Goal: Task Accomplishment & Management: Use online tool/utility

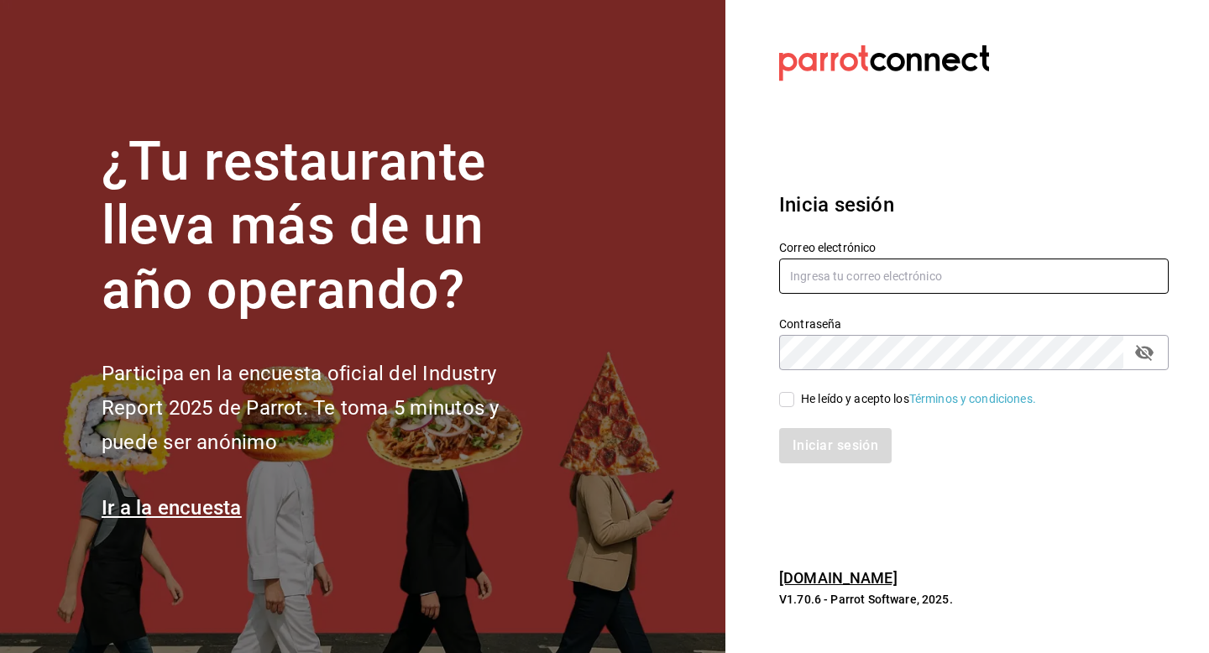
click at [991, 270] on input "text" at bounding box center [974, 276] width 390 height 35
click at [890, 268] on input "adri.[PERSON_NAME]" at bounding box center [974, 276] width 390 height 35
click at [871, 276] on input "adri.[PERSON_NAME]" at bounding box center [974, 276] width 390 height 35
click at [874, 274] on input "adri.[PERSON_NAME]" at bounding box center [974, 276] width 390 height 35
type input "[EMAIL_ADDRESS][PERSON_NAME][DOMAIN_NAME]"
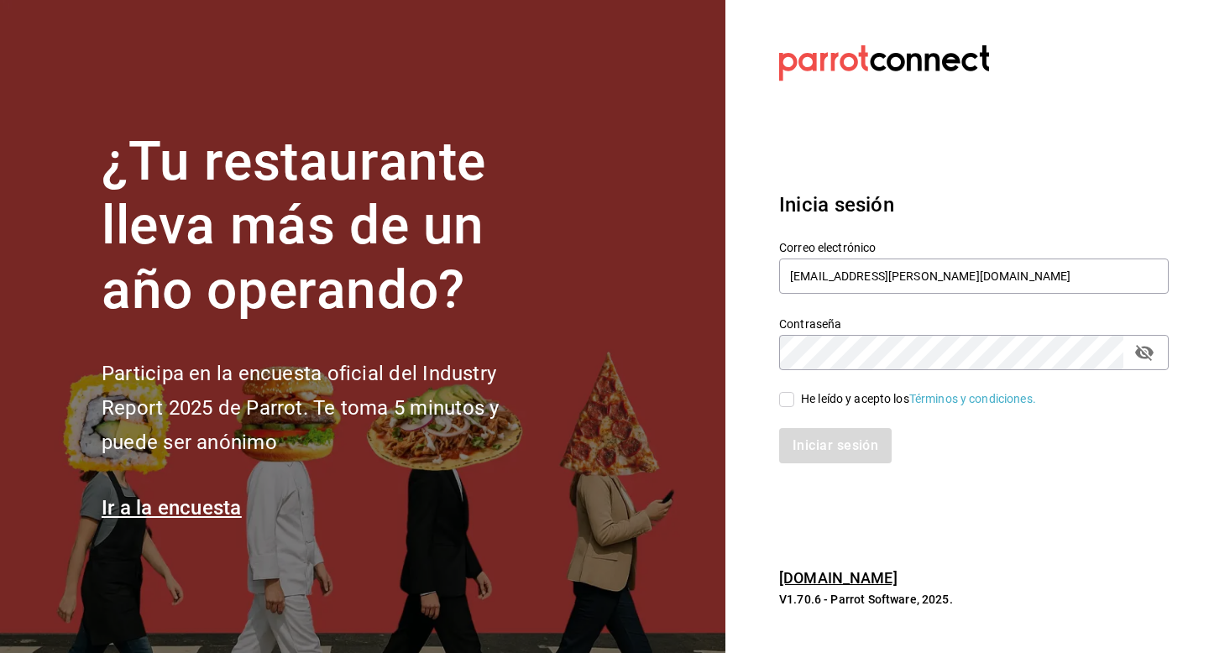
click at [780, 399] on input "He leído y acepto los Términos y condiciones." at bounding box center [786, 399] width 15 height 15
checkbox input "true"
click at [1140, 353] on icon "passwordField" at bounding box center [1145, 353] width 20 height 20
click at [841, 446] on button "Iniciar sesión" at bounding box center [836, 445] width 114 height 35
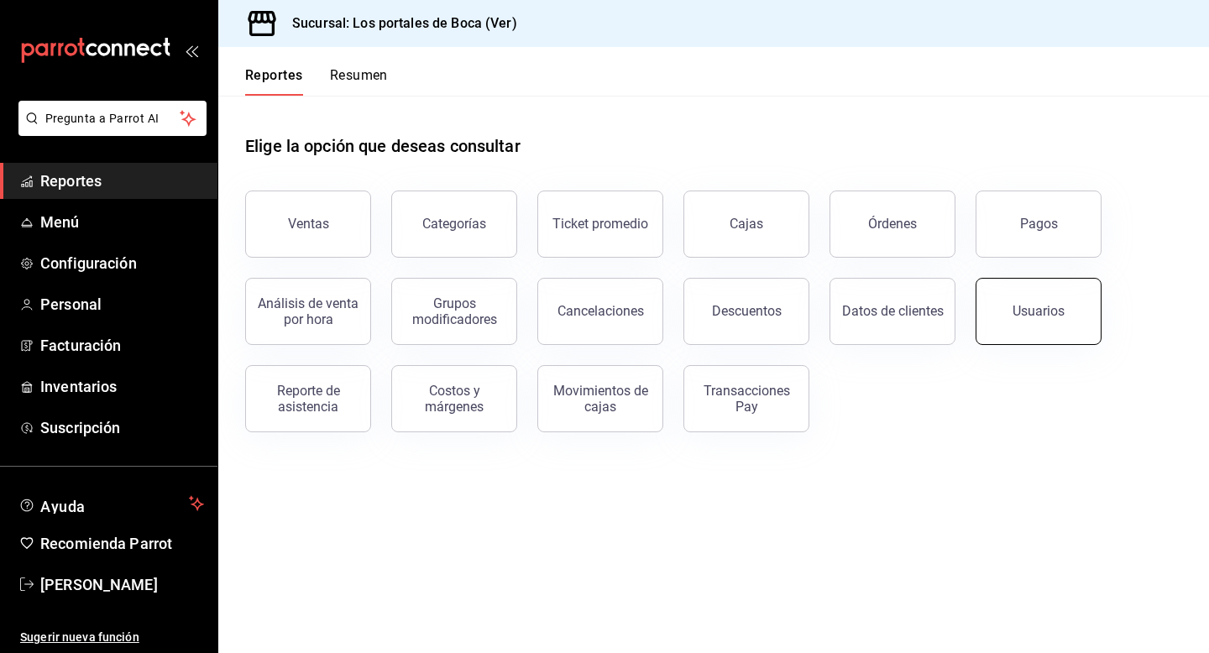
click at [1035, 317] on div "Usuarios" at bounding box center [1039, 311] width 52 height 16
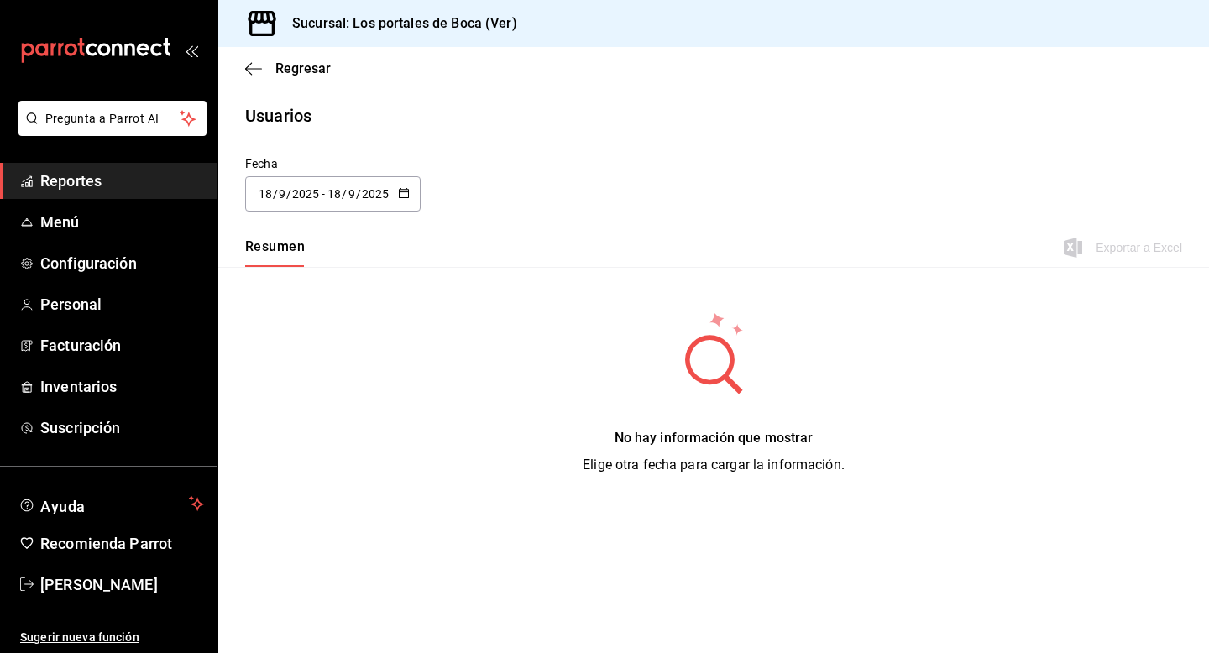
click at [396, 191] on div "2025-09-18 18 / 9 / 2025 - 2025-09-18 18 / 9 / 2025" at bounding box center [333, 193] width 176 height 35
click at [328, 446] on li "Rango de fechas" at bounding box center [324, 436] width 159 height 38
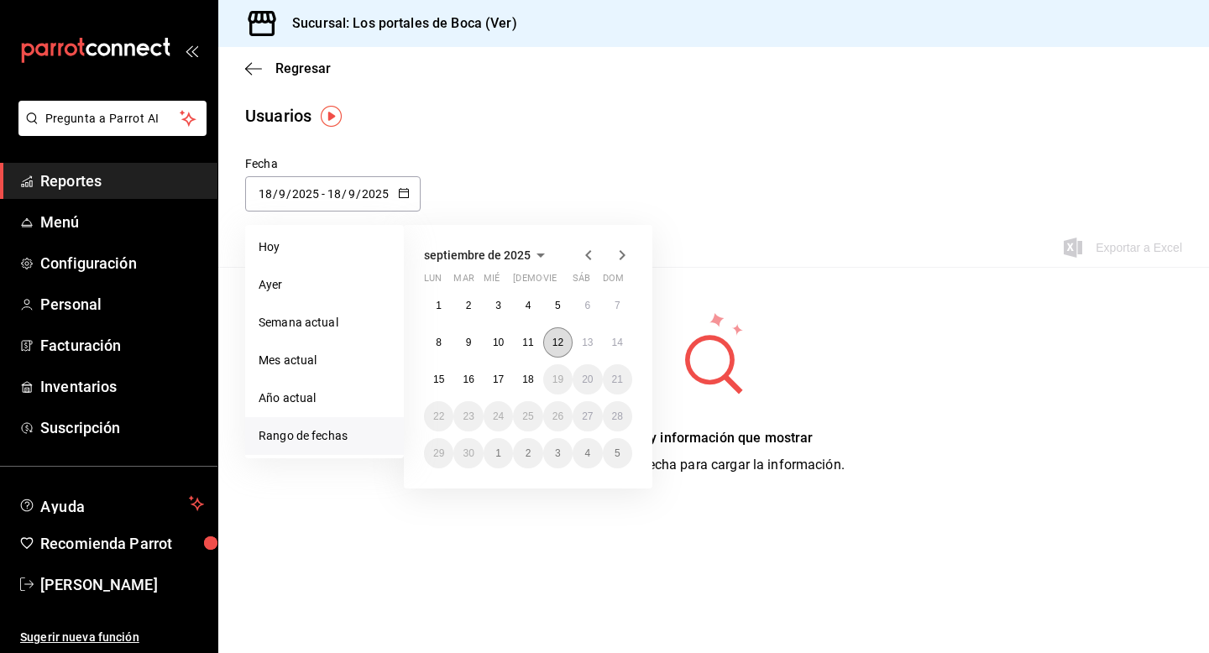
click at [550, 347] on button "12" at bounding box center [557, 343] width 29 height 30
type input "2025-09-12"
type input "12"
type input "2025-09-12"
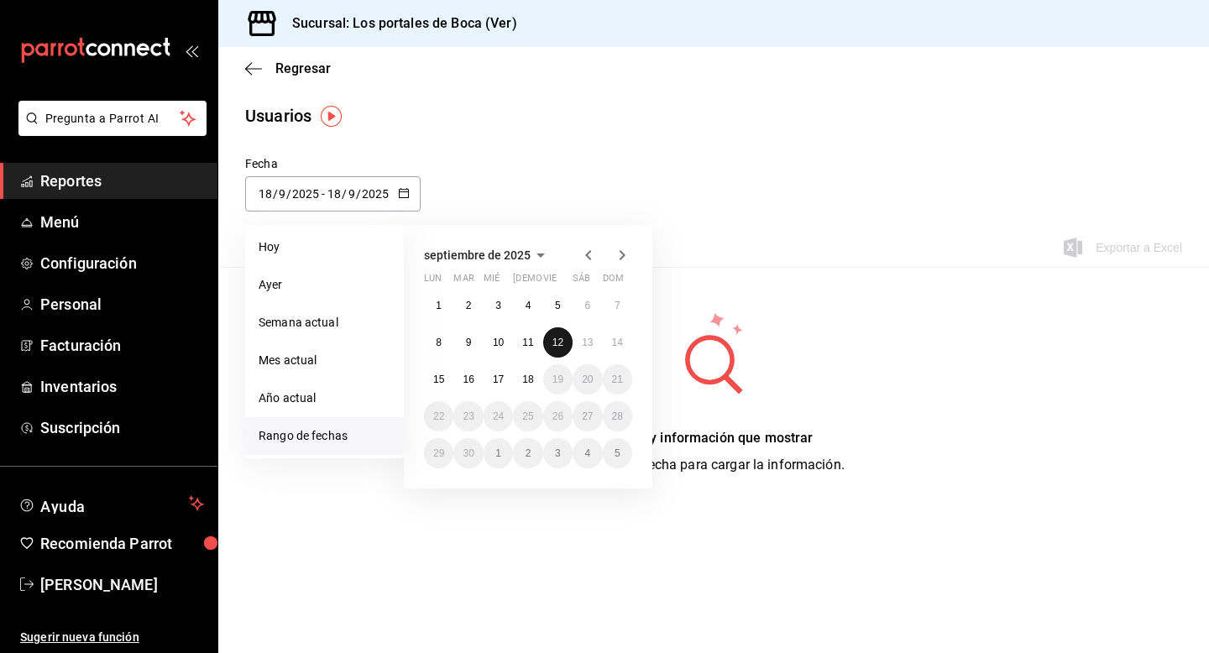
type input "12"
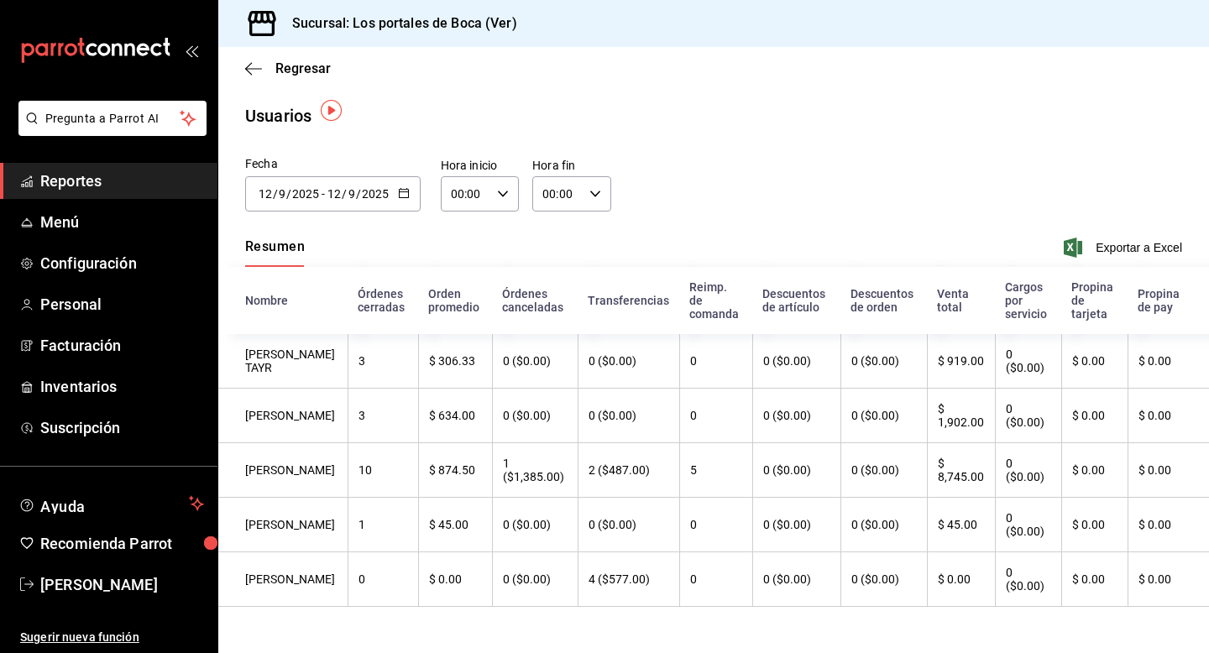
scroll to position [27, 0]
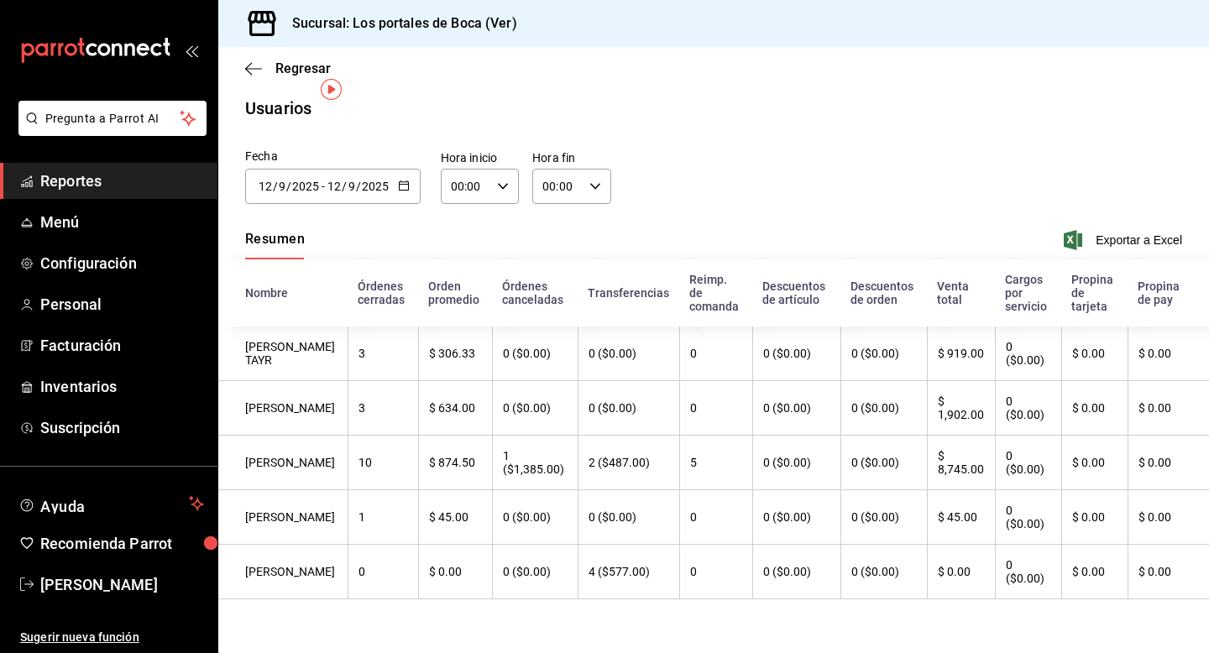
click at [501, 181] on icon "button" at bounding box center [503, 187] width 12 height 12
click at [503, 191] on div "00" at bounding box center [498, 210] width 39 height 40
click at [495, 177] on div at bounding box center [604, 326] width 1209 height 653
click at [674, 148] on div "Fecha 2025-09-12 12 / 9 / 2025 - 2025-09-12 12 / 9 / 2025 septiembre de 2025 lu…" at bounding box center [713, 186] width 991 height 76
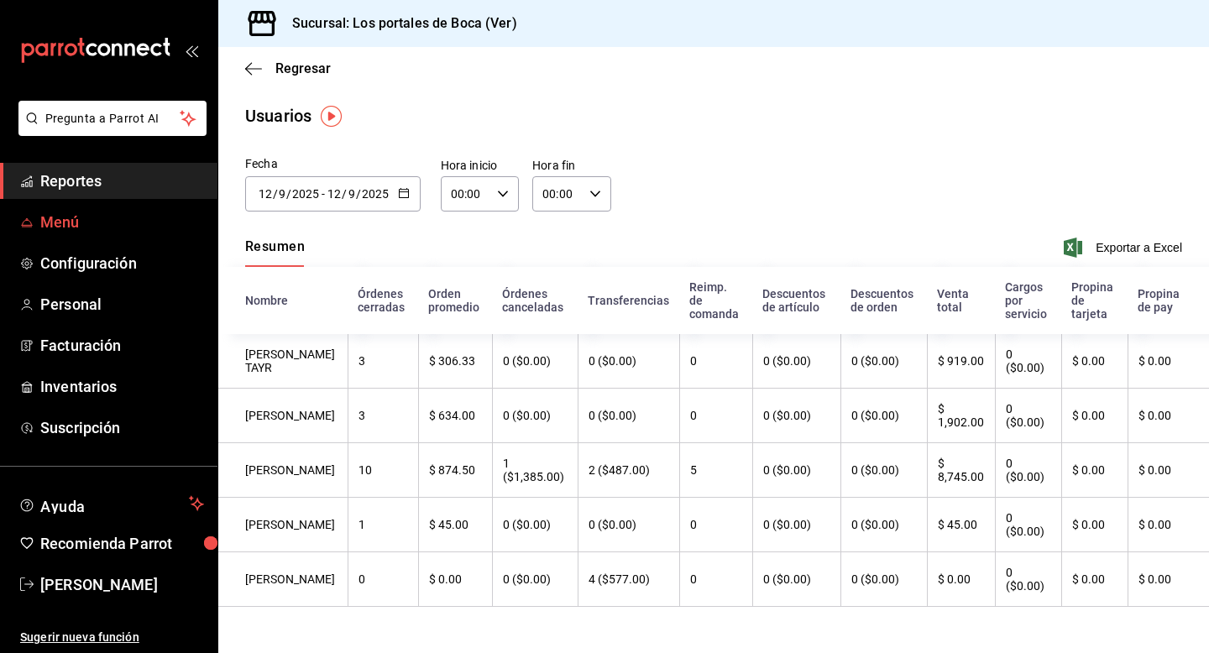
click at [121, 212] on span "Menú" at bounding box center [122, 222] width 164 height 23
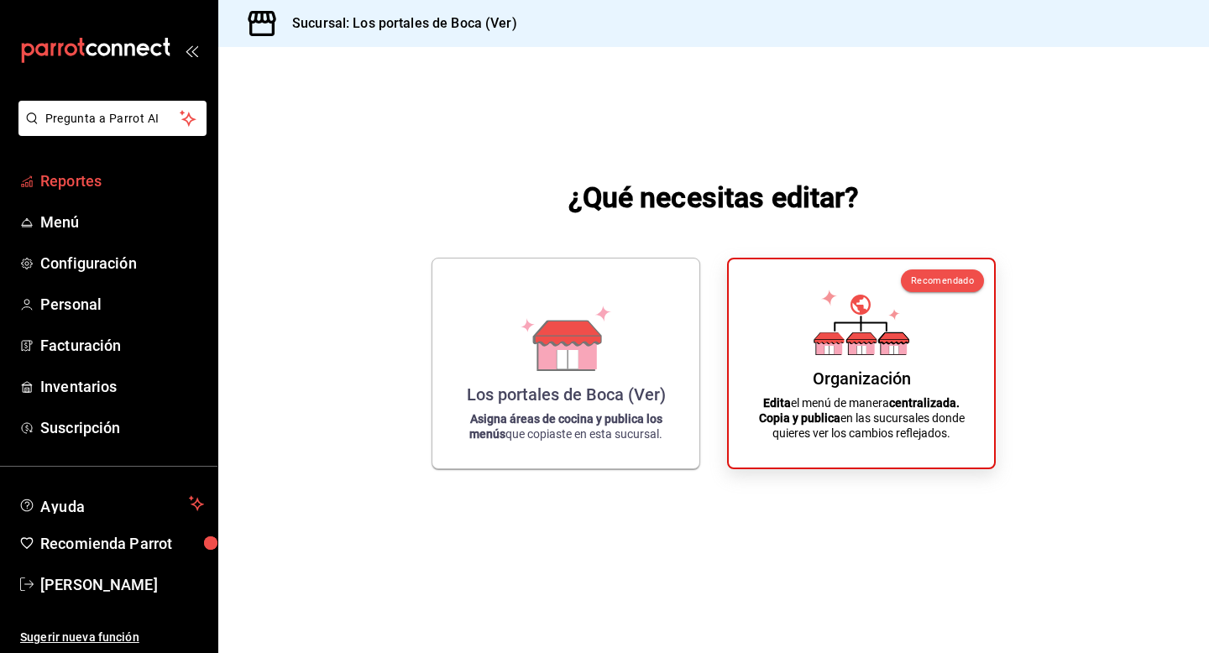
click at [99, 183] on span "Reportes" at bounding box center [122, 181] width 164 height 23
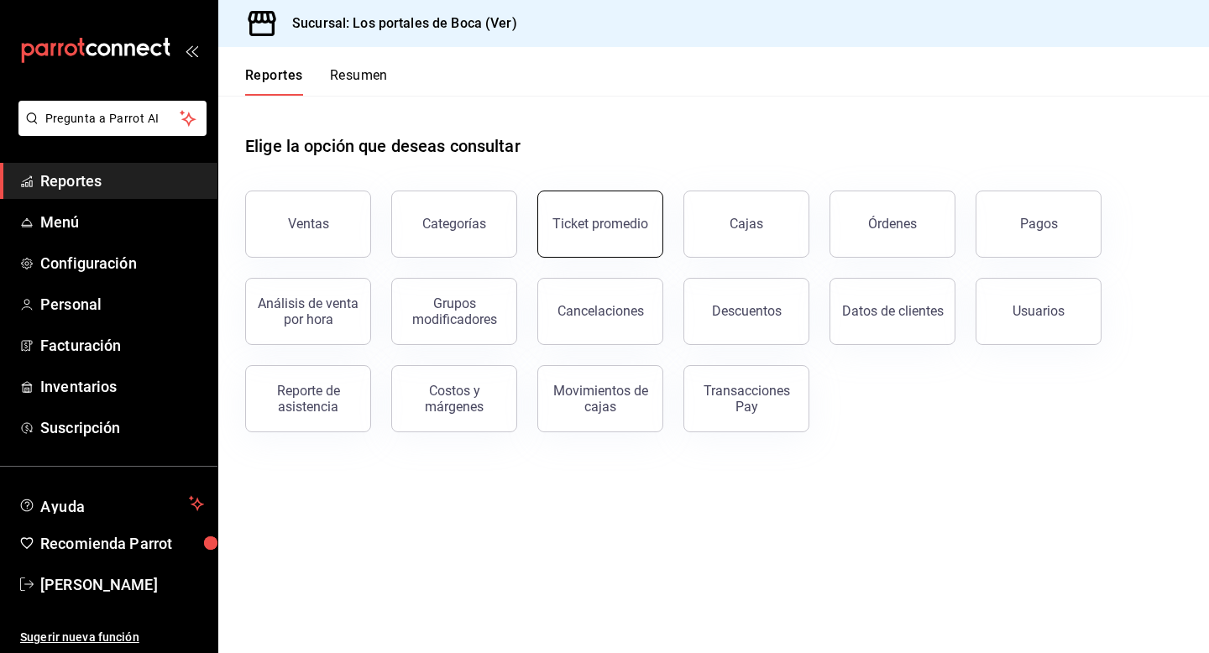
click at [570, 209] on button "Ticket promedio" at bounding box center [600, 224] width 126 height 67
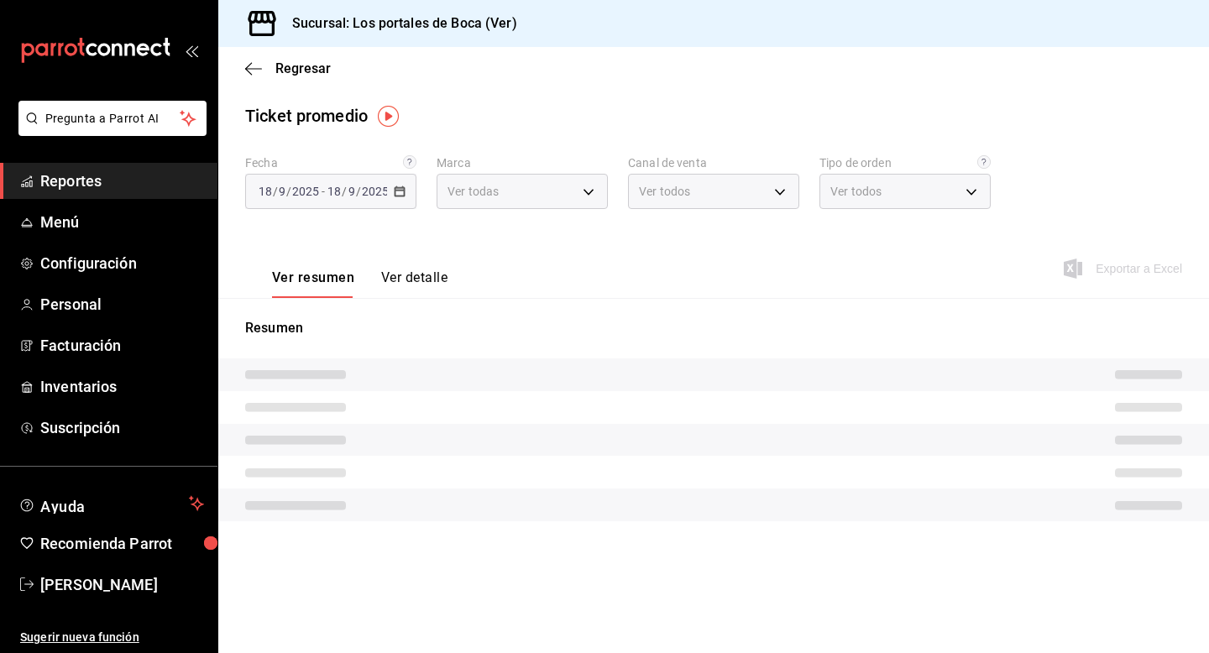
type input "3d32fec7-31fa-41a3-8b0d-c50462704563"
type input "PARROT,UBER_EATS,RAPPI,DIDI_FOOD,ONLINE"
type input "3e6eb56b-fde8-4633-bb59-00dd1acf17e5,EXTERNAL"
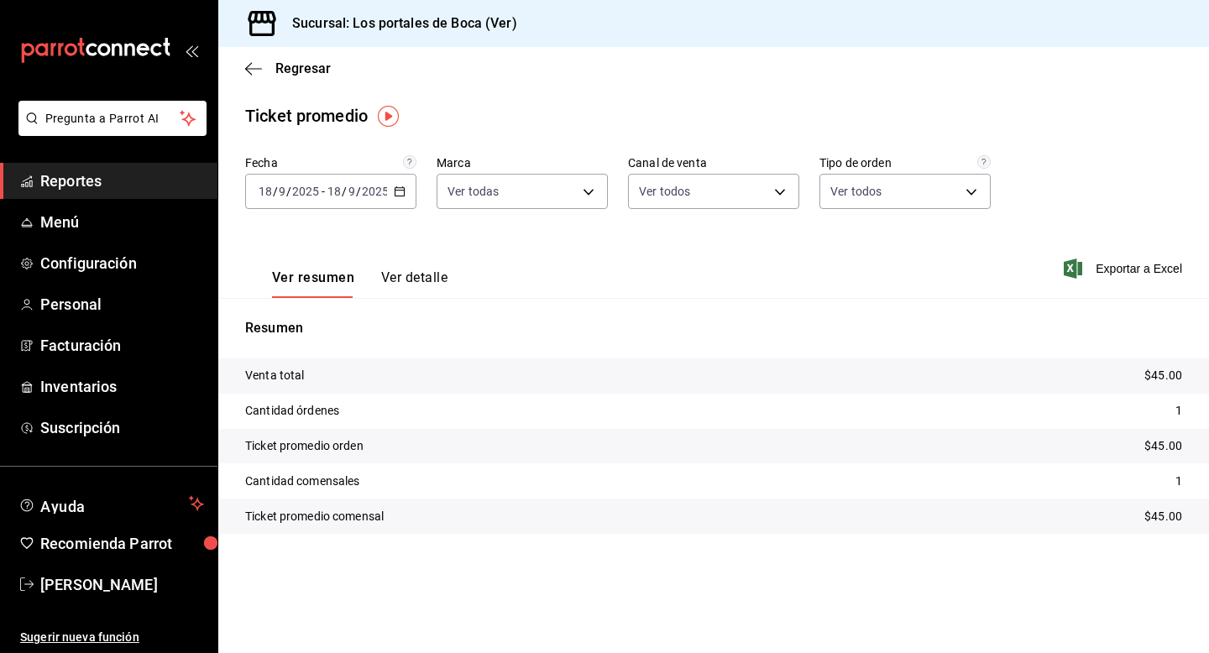
click at [399, 193] on icon "button" at bounding box center [400, 192] width 12 height 12
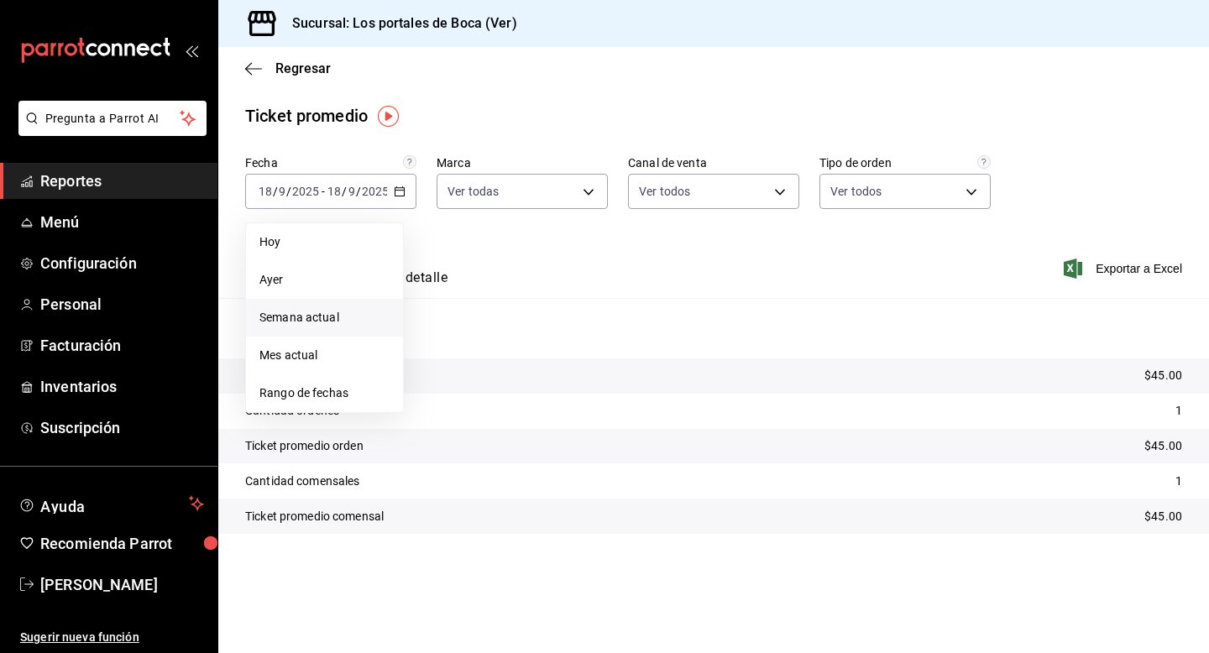
click at [329, 300] on li "Semana actual" at bounding box center [324, 318] width 157 height 38
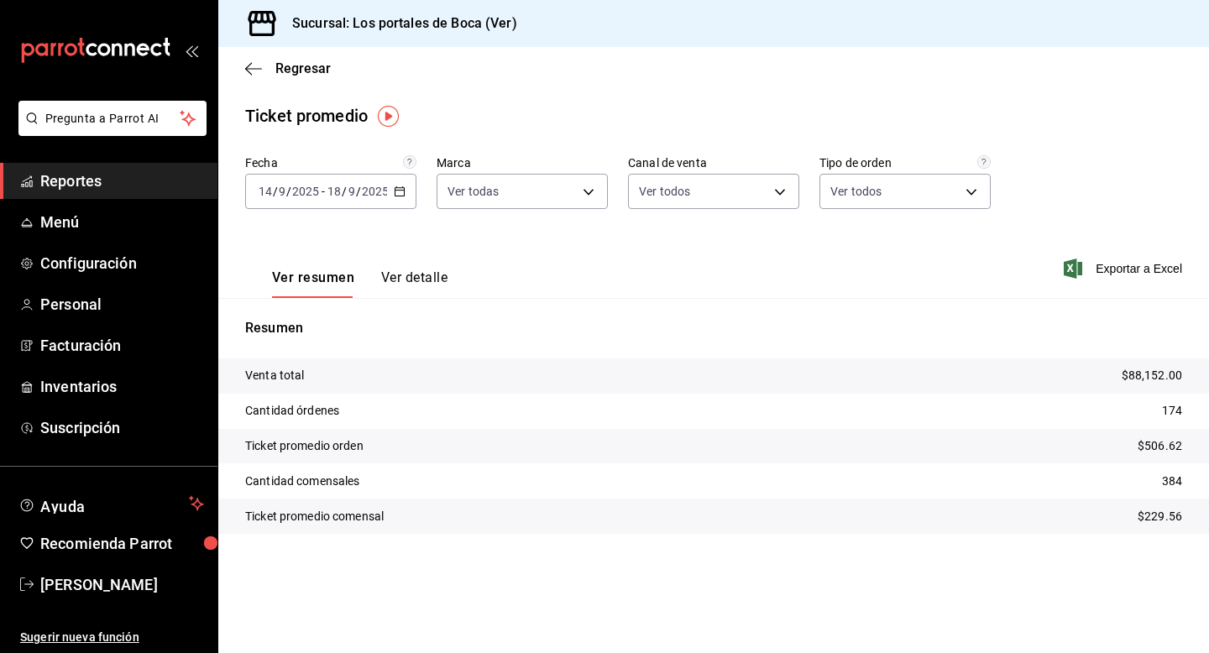
click at [323, 201] on div "2025-09-14 14 / 9 / 2025 - 2025-09-18 18 / 9 / 2025" at bounding box center [330, 191] width 171 height 35
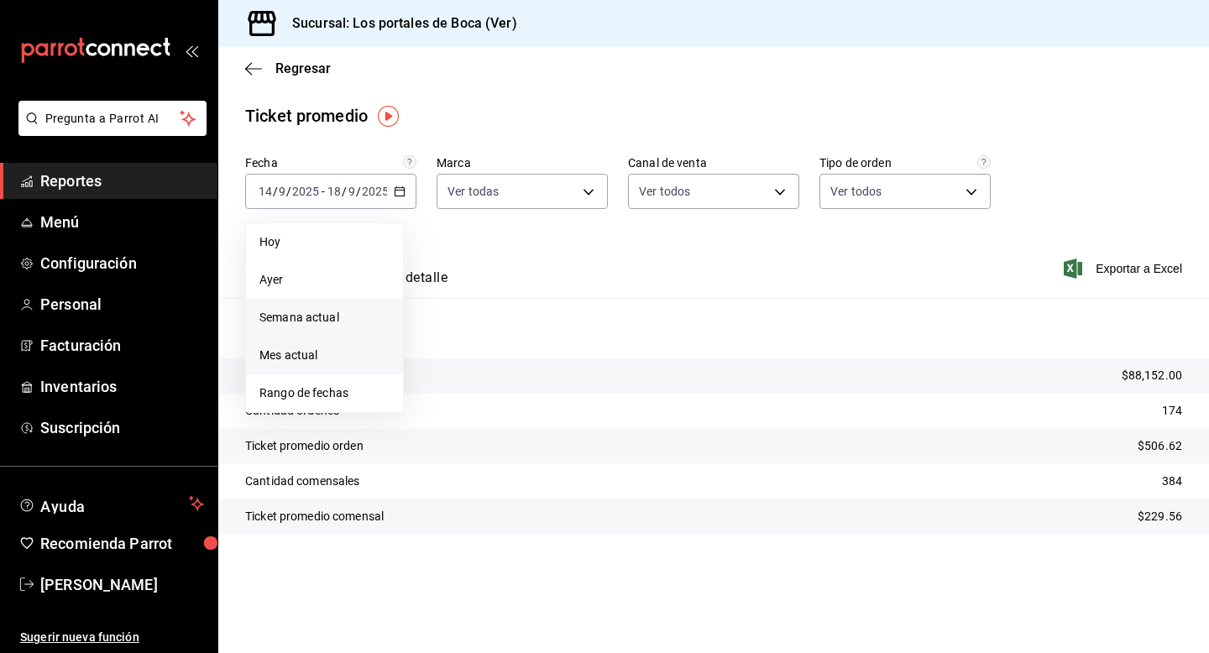
click at [322, 354] on span "Mes actual" at bounding box center [324, 356] width 130 height 18
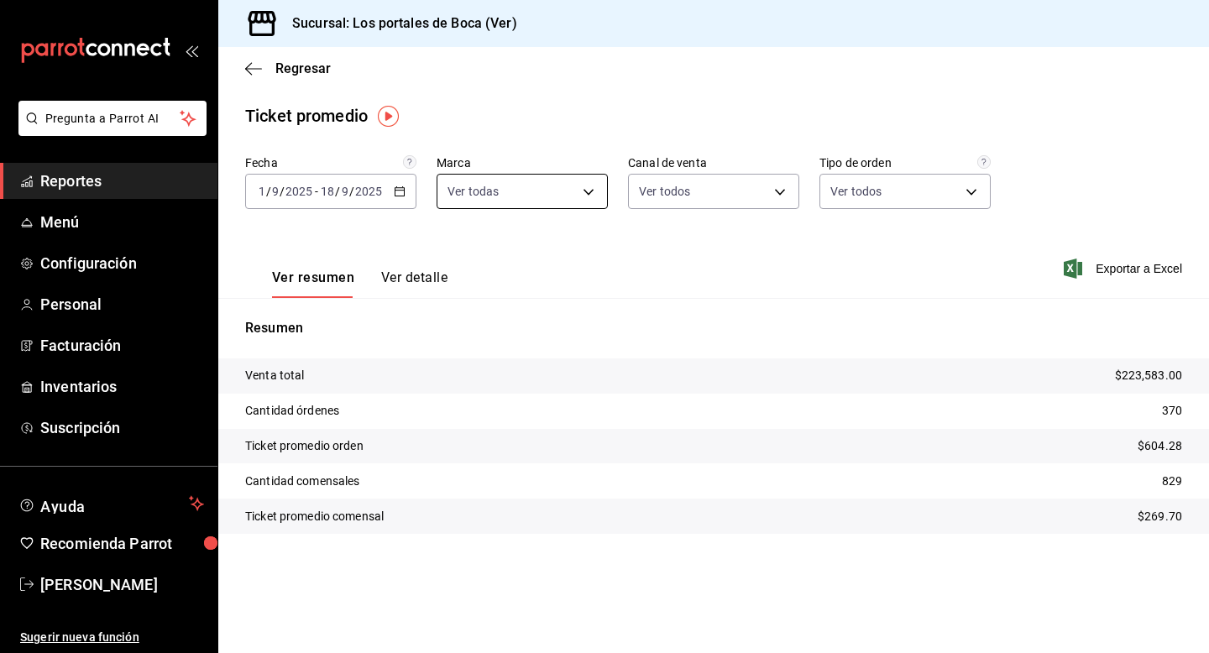
click at [522, 201] on body "Pregunta a Parrot AI Reportes Menú Configuración Personal Facturación Inventari…" at bounding box center [604, 326] width 1209 height 653
click at [541, 273] on li "Ver todas" at bounding box center [563, 255] width 251 height 50
checkbox input "false"
click at [574, 163] on div at bounding box center [604, 326] width 1209 height 653
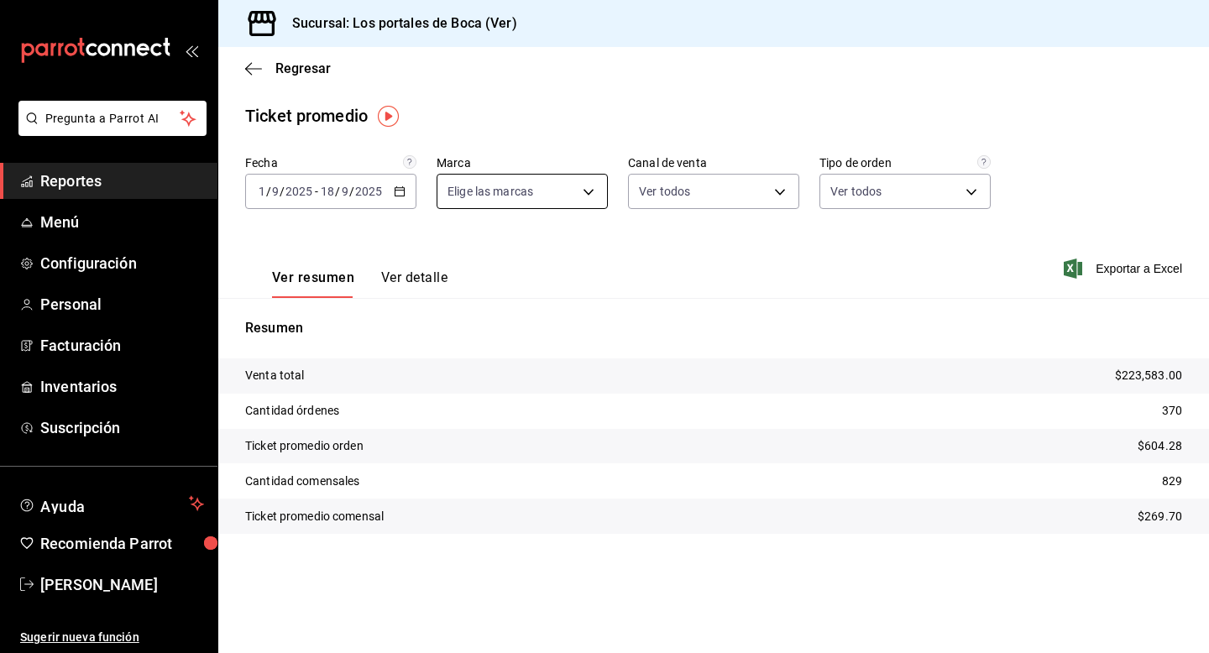
click at [566, 190] on body "Pregunta a Parrot AI Reportes Menú Configuración Personal Facturación Inventari…" at bounding box center [604, 326] width 1209 height 653
click at [559, 313] on span "Los portales de Boca - Ver" at bounding box center [582, 313] width 199 height 18
type input "3d32fec7-31fa-41a3-8b0d-c50462704563"
checkbox input "true"
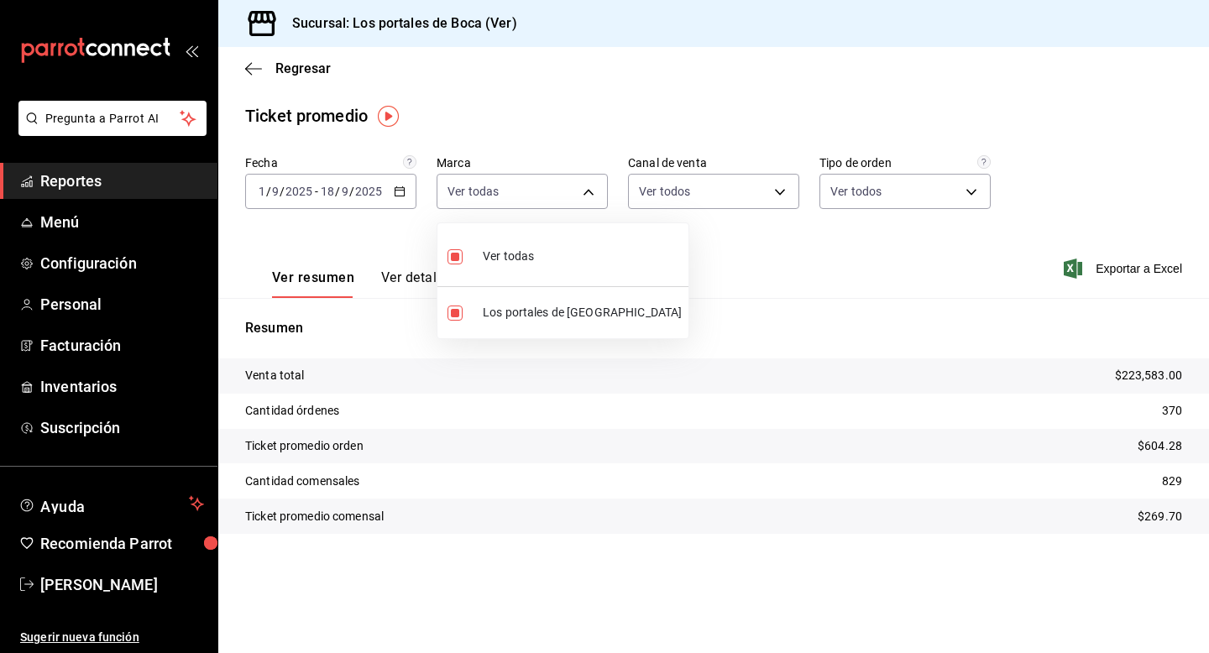
click at [740, 197] on div at bounding box center [604, 326] width 1209 height 653
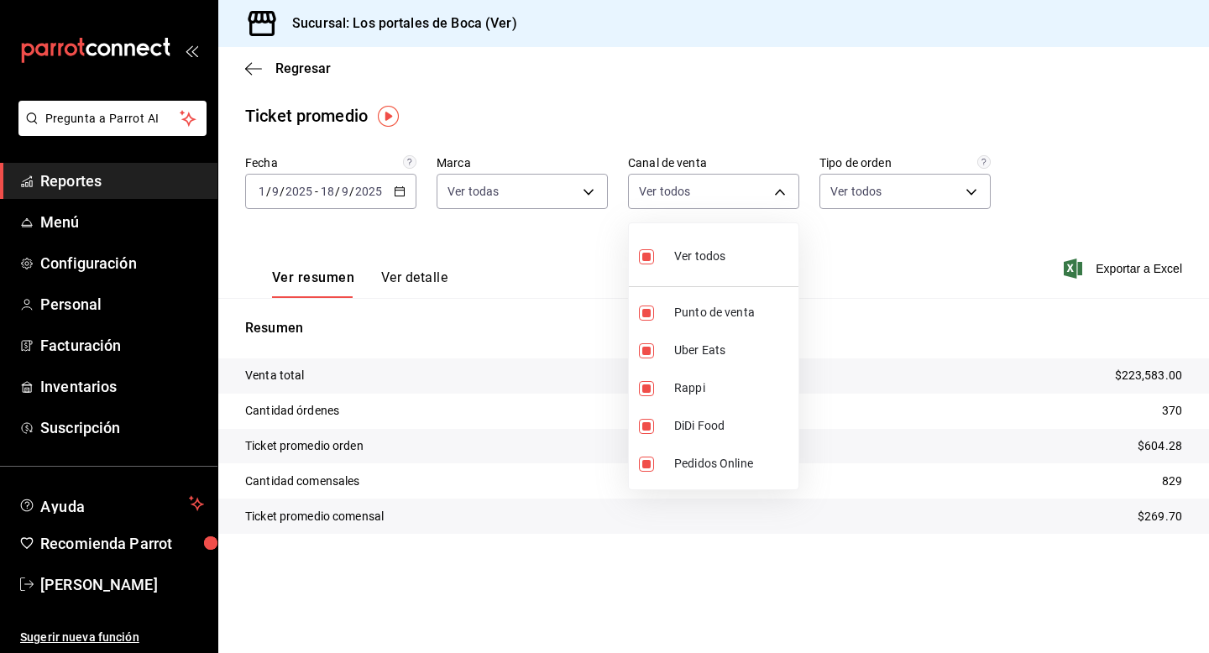
click at [740, 197] on body "Pregunta a Parrot AI Reportes Menú Configuración Personal Facturación Inventari…" at bounding box center [604, 326] width 1209 height 653
click at [833, 233] on div at bounding box center [604, 326] width 1209 height 653
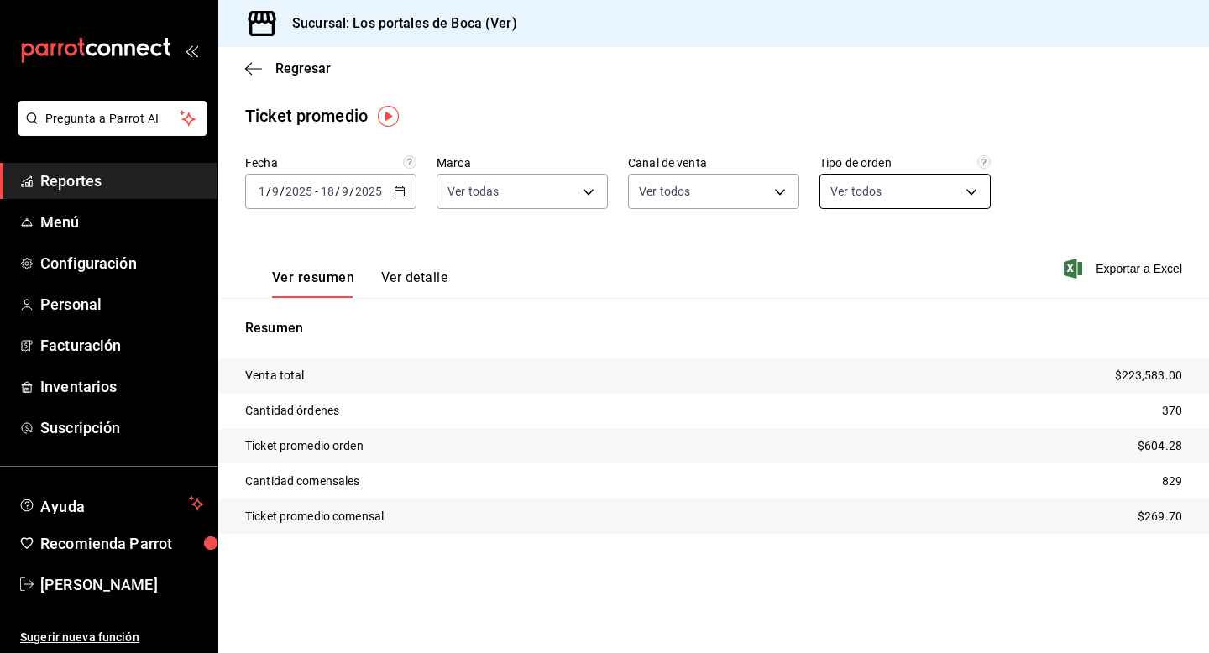
click at [864, 202] on body "Pregunta a Parrot AI Reportes Menú Configuración Personal Facturación Inventari…" at bounding box center [604, 326] width 1209 height 653
click at [758, 259] on div at bounding box center [604, 326] width 1209 height 653
click at [325, 197] on input "18" at bounding box center [327, 191] width 15 height 13
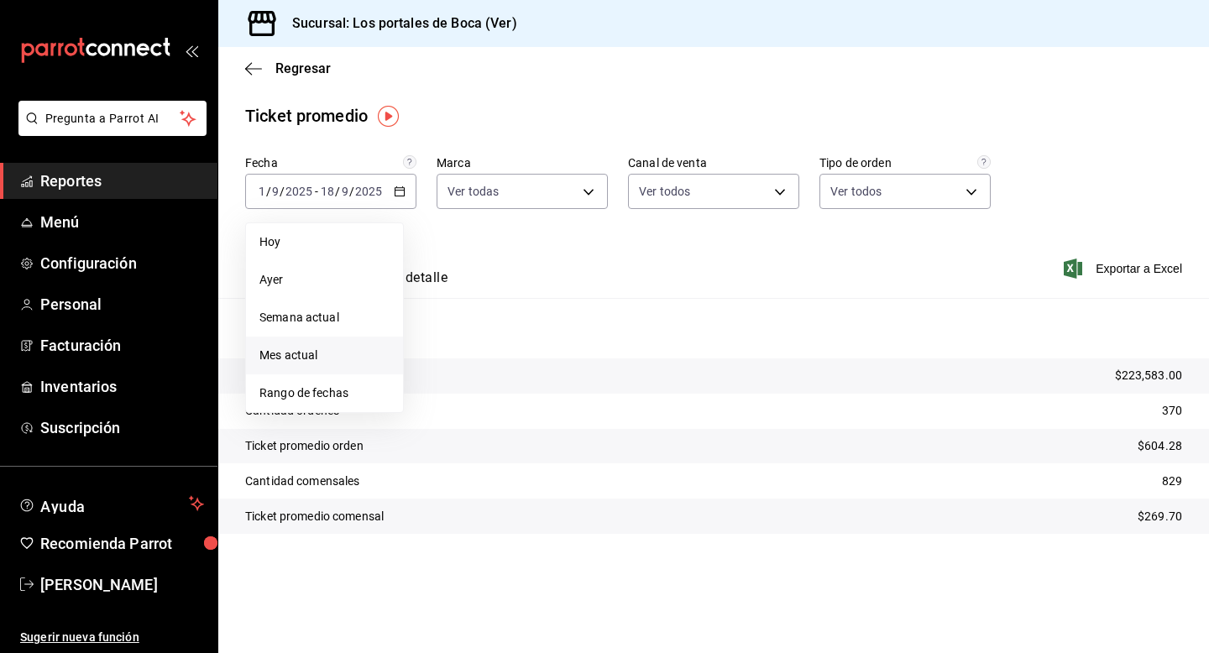
click at [328, 354] on span "Mes actual" at bounding box center [324, 356] width 130 height 18
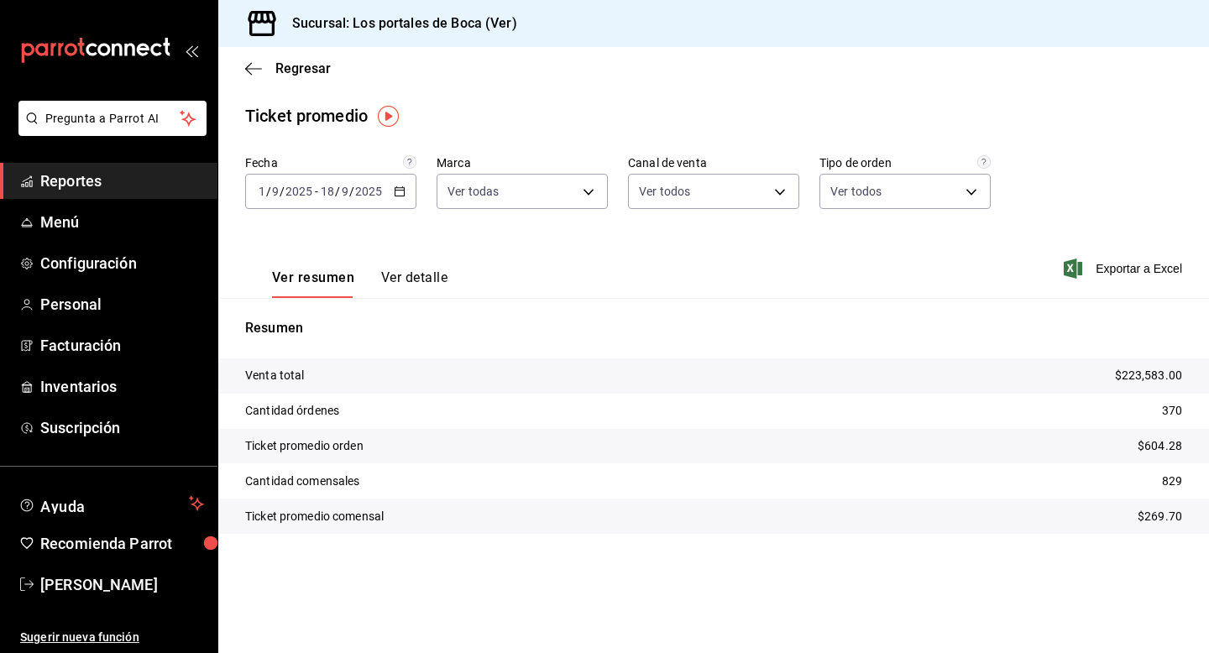
click at [81, 176] on span "Reportes" at bounding box center [122, 181] width 164 height 23
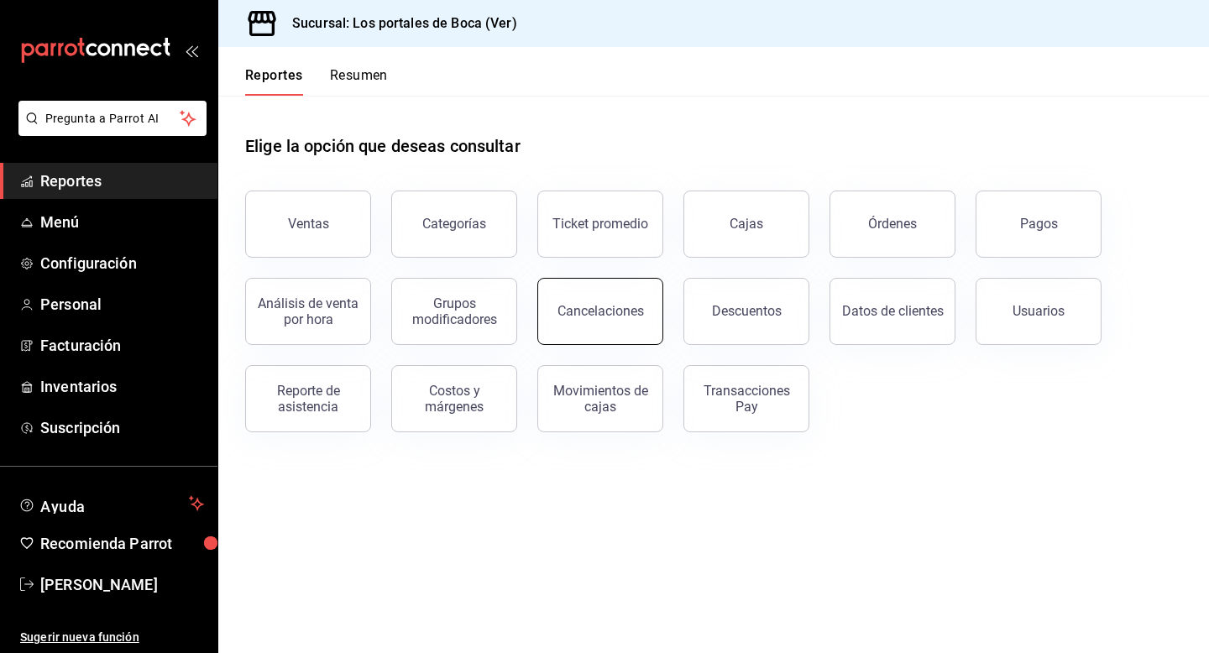
click at [571, 301] on button "Cancelaciones" at bounding box center [600, 311] width 126 height 67
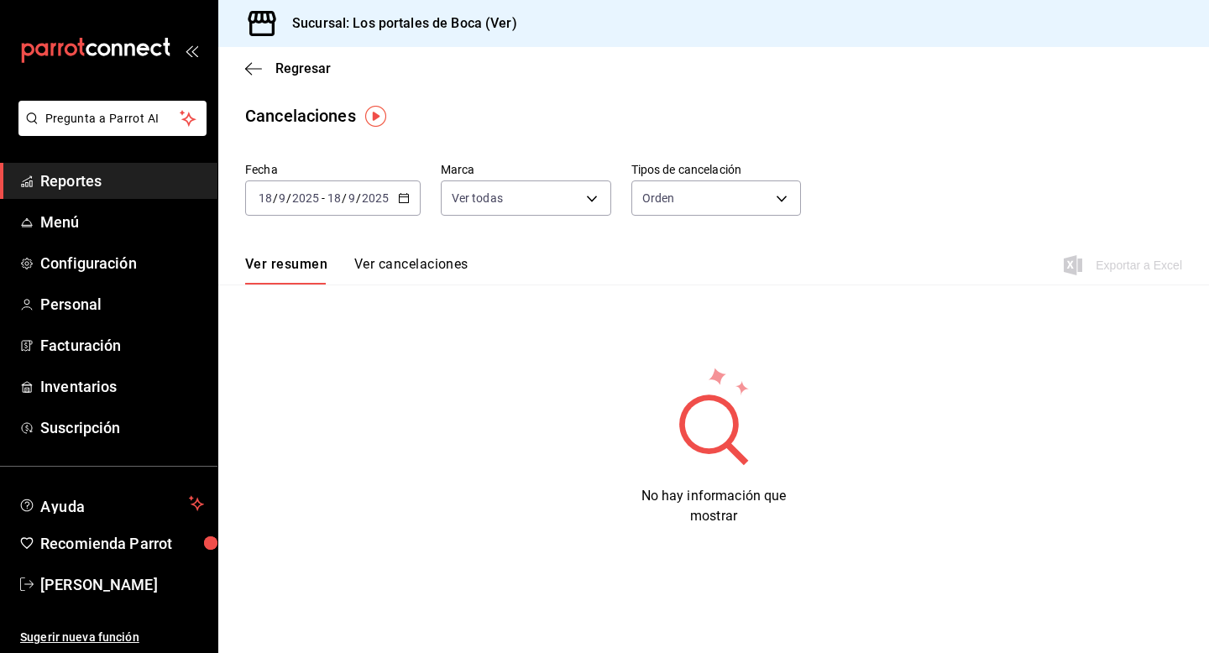
click at [379, 206] on div "2025-09-18 18 / 9 / 2025 - 2025-09-18 18 / 9 / 2025" at bounding box center [333, 198] width 176 height 35
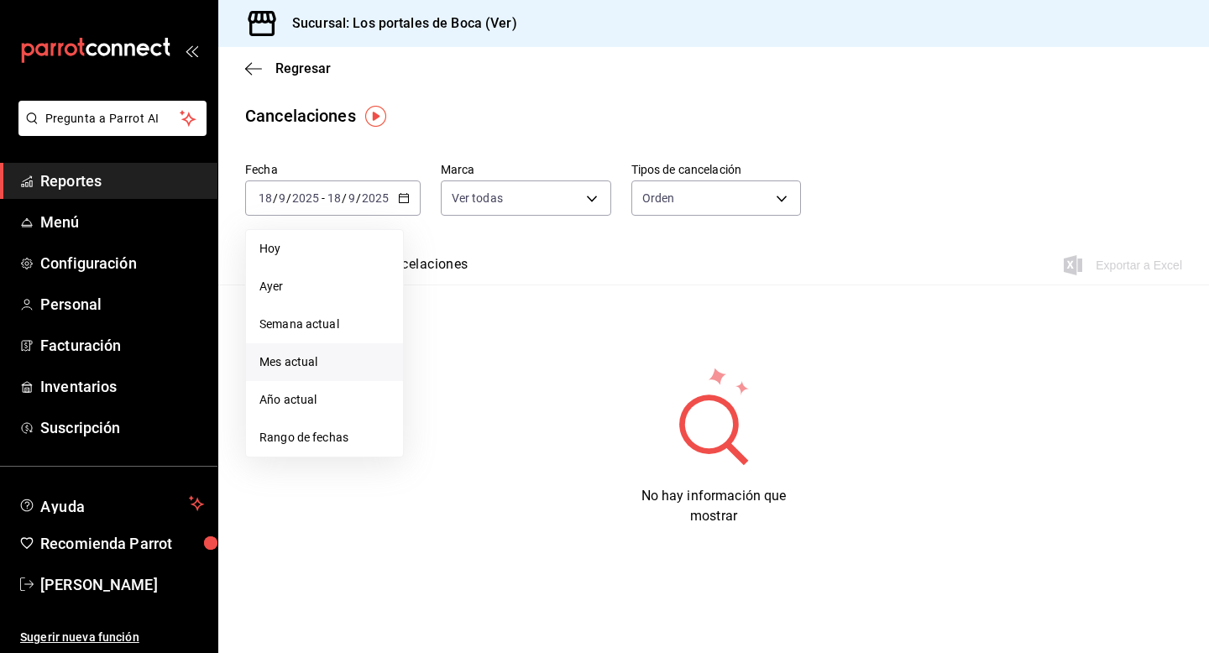
click at [353, 365] on span "Mes actual" at bounding box center [324, 363] width 130 height 18
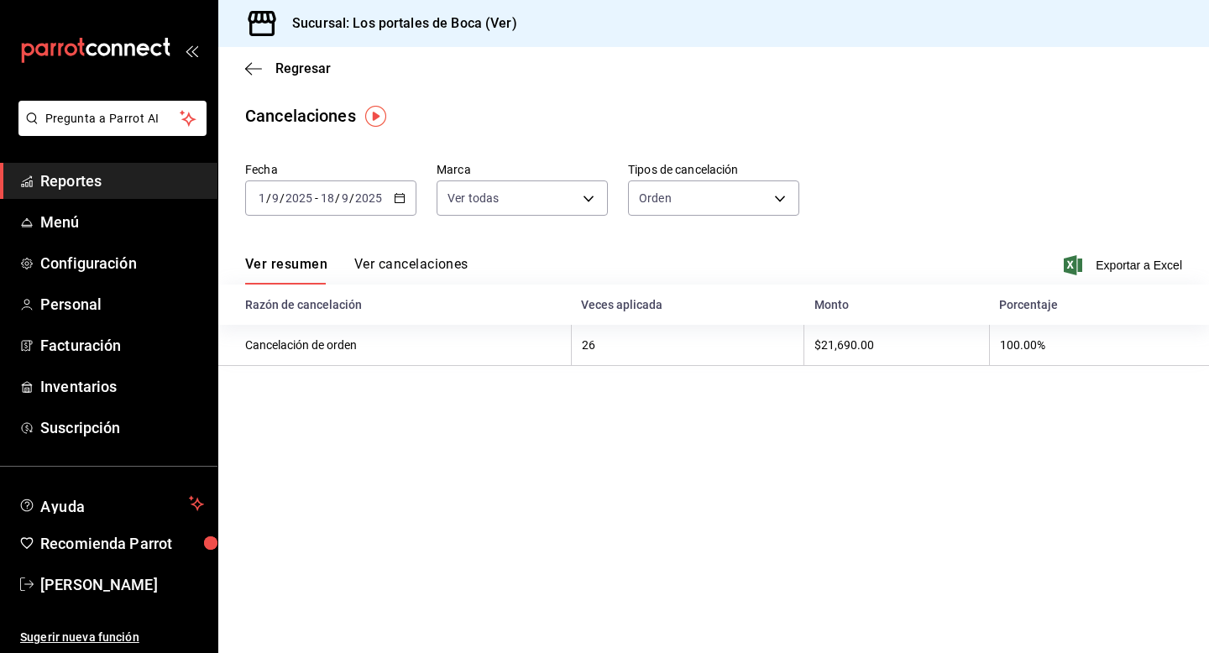
click at [375, 201] on input "2025" at bounding box center [368, 197] width 29 height 13
click at [91, 196] on link "Reportes" at bounding box center [109, 181] width 218 height 36
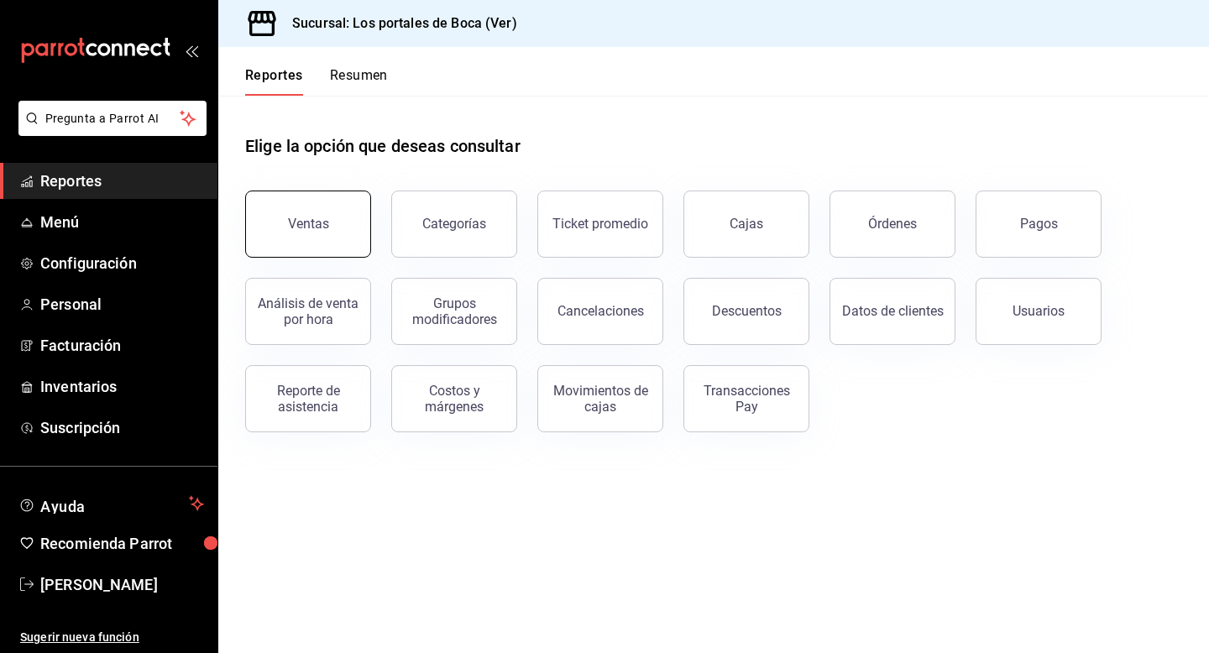
click at [312, 232] on button "Ventas" at bounding box center [308, 224] width 126 height 67
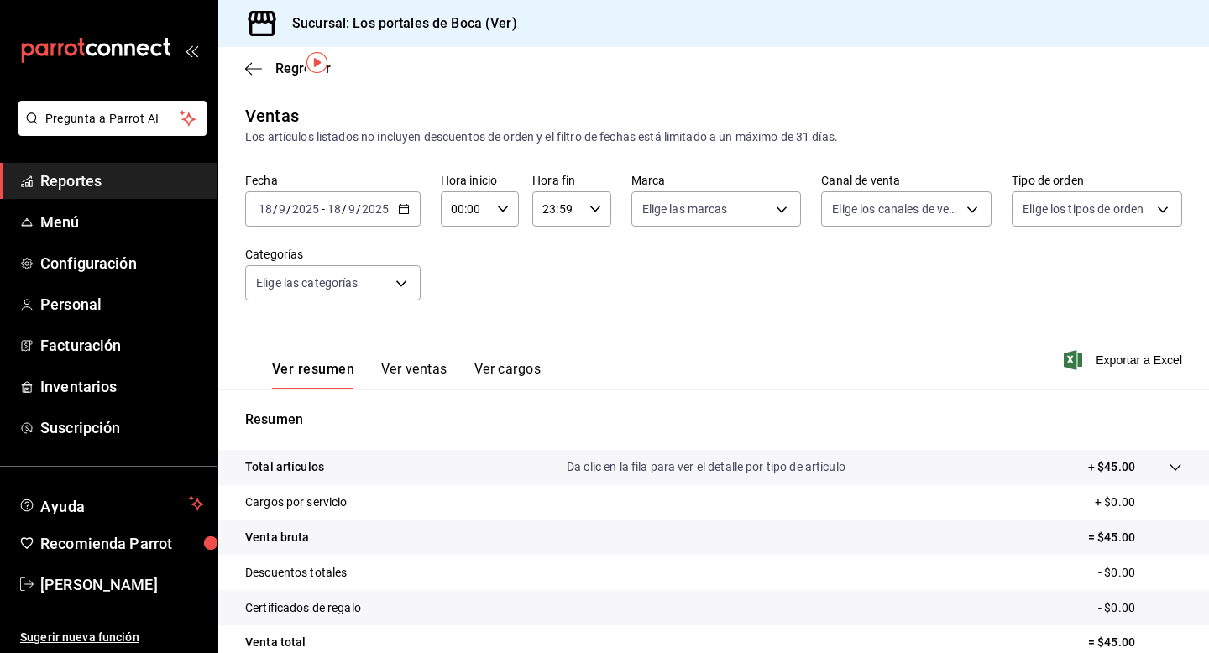
scroll to position [75, 0]
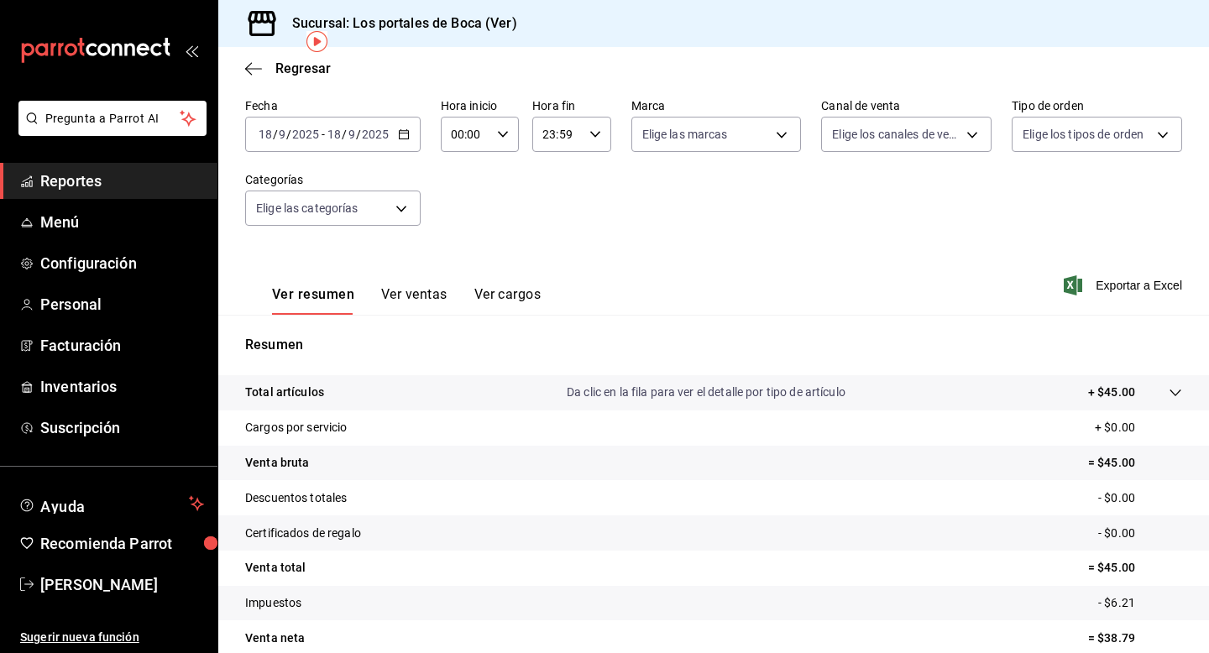
click at [517, 189] on div "Fecha 2025-09-18 18 / 9 / 2025 - 2025-09-18 18 / 9 / 2025 Hora inicio 00:00 Hor…" at bounding box center [713, 172] width 937 height 148
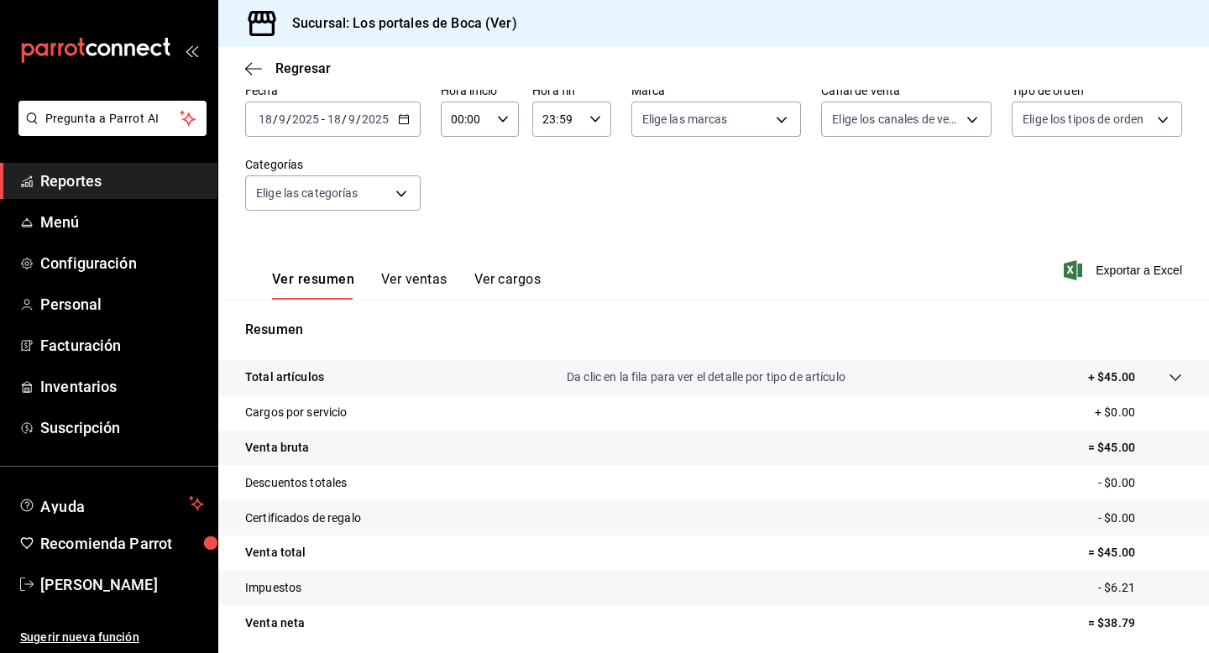
scroll to position [9, 0]
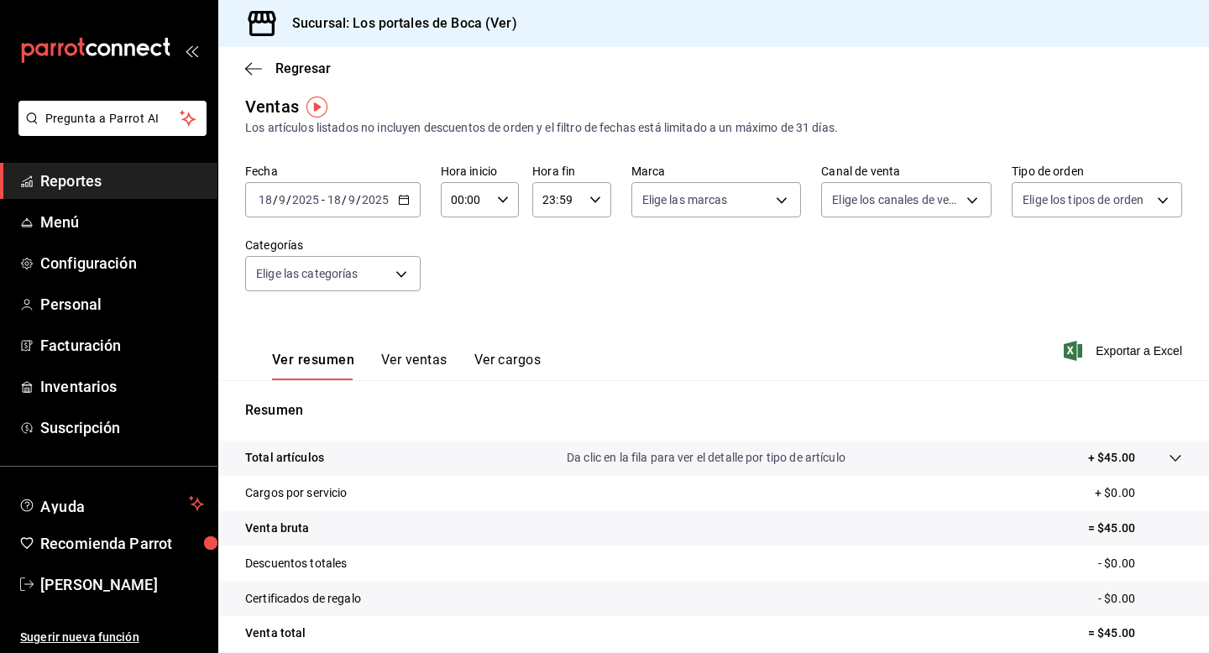
click at [348, 198] on input "9" at bounding box center [352, 199] width 8 height 13
click at [313, 197] on input "2025" at bounding box center [305, 199] width 29 height 13
click at [268, 200] on input "18" at bounding box center [265, 199] width 15 height 13
click at [266, 205] on input "18" at bounding box center [265, 199] width 15 height 13
click at [256, 199] on div "2025-09-18 18 / 9 / 2025" at bounding box center [289, 199] width 66 height 13
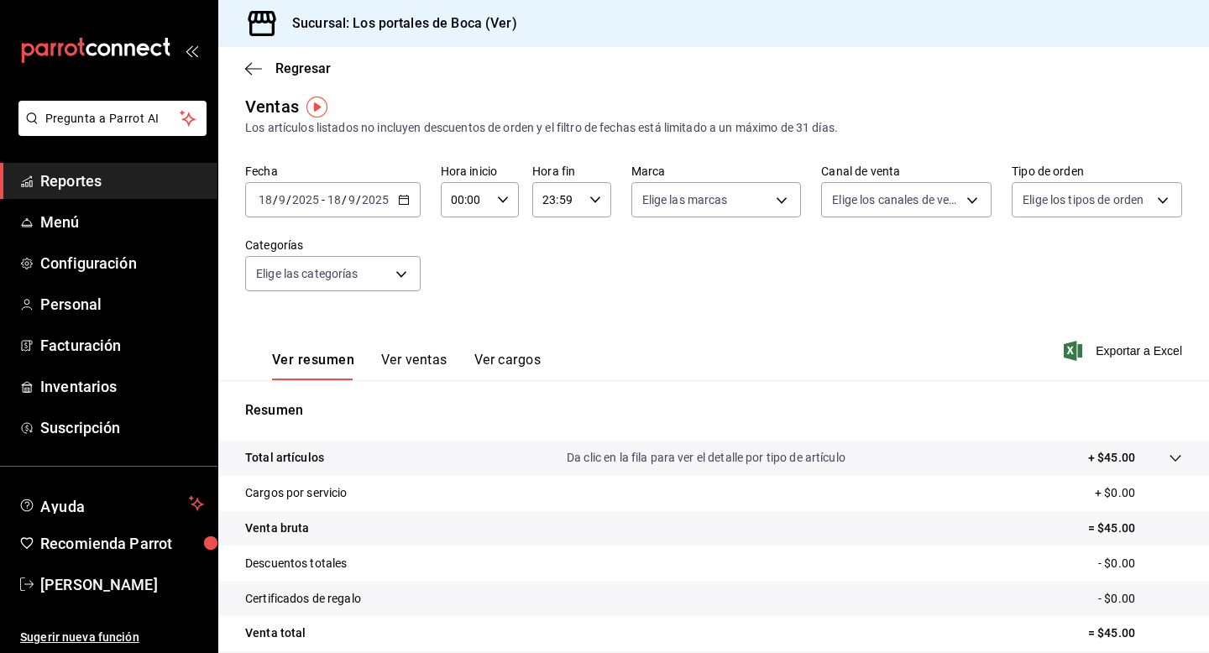
click at [264, 202] on input "18" at bounding box center [265, 199] width 15 height 13
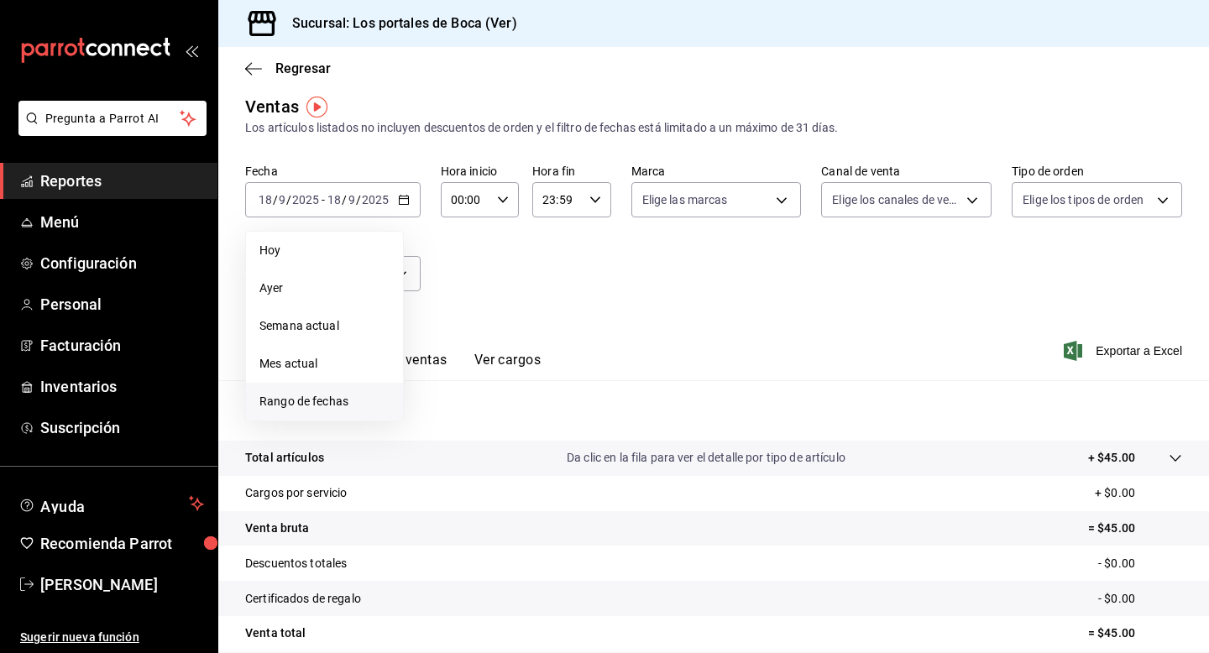
click at [314, 405] on span "Rango de fechas" at bounding box center [324, 402] width 130 height 18
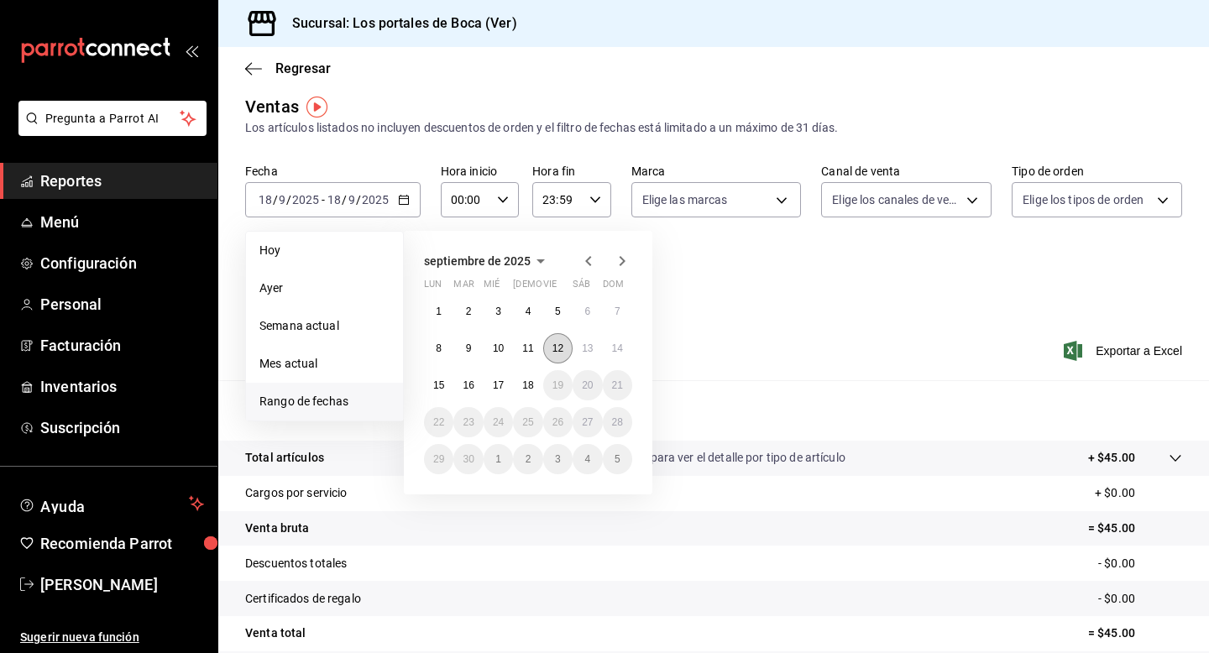
click at [557, 354] on abbr "12" at bounding box center [558, 349] width 11 height 12
click at [582, 354] on button "13" at bounding box center [587, 348] width 29 height 30
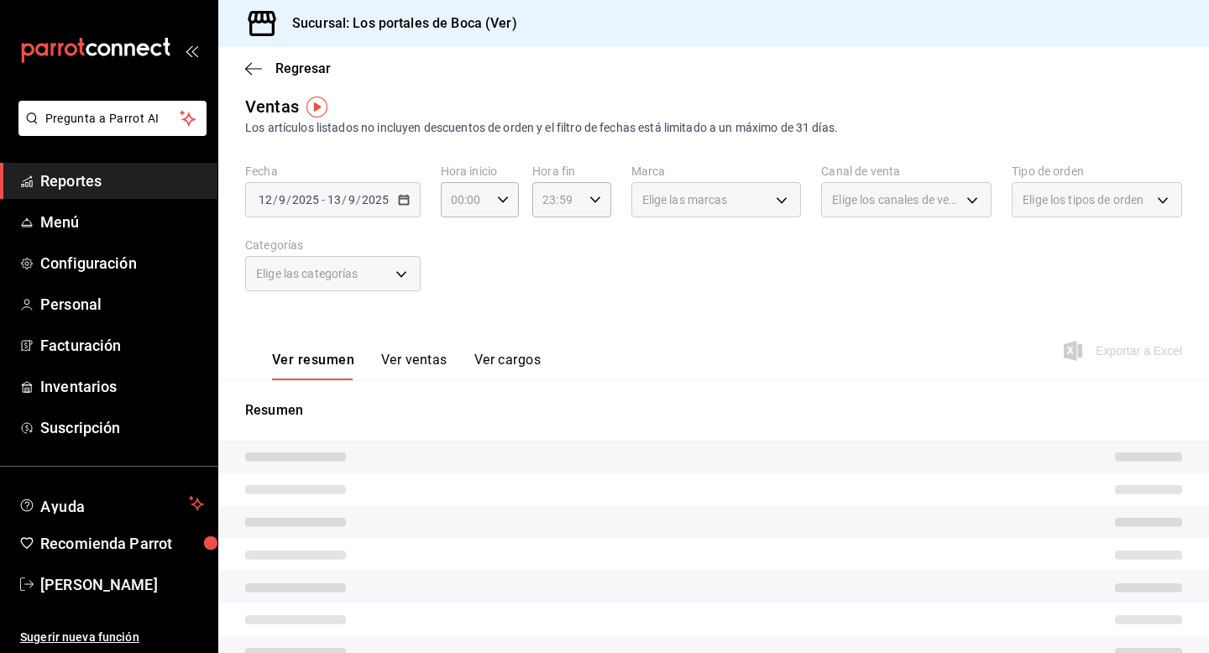
click at [396, 197] on div "2025-09-12 12 / 9 / 2025 - 2025-09-13 13 / 9 / 2025" at bounding box center [333, 199] width 176 height 35
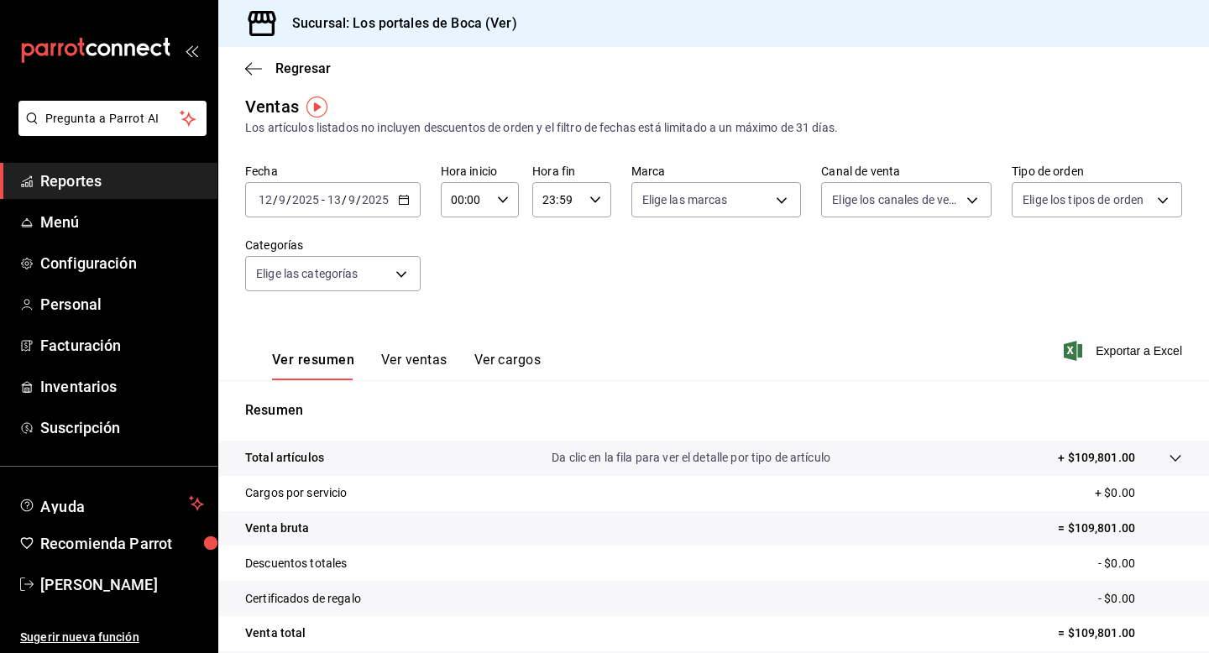
click at [400, 206] on div "2025-09-12 12 / 9 / 2025 - 2025-09-13 13 / 9 / 2025" at bounding box center [333, 199] width 176 height 35
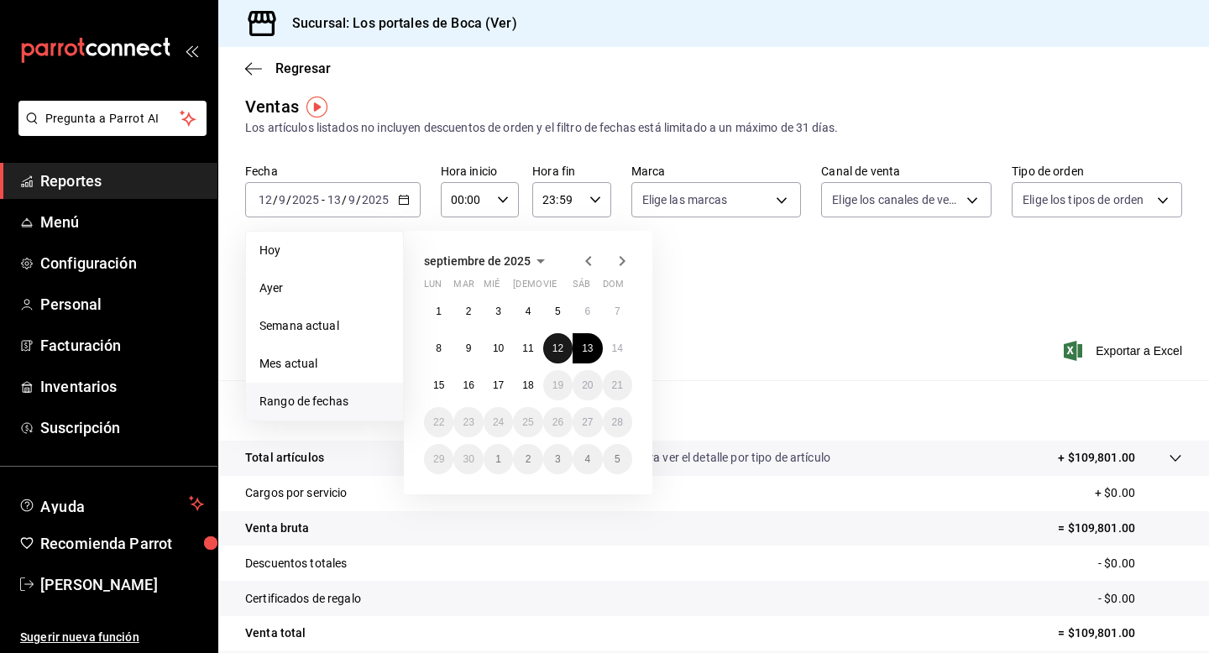
click at [566, 347] on button "12" at bounding box center [557, 348] width 29 height 30
click at [768, 378] on div "Ver resumen Ver ventas Ver cargos Exportar a Excel" at bounding box center [713, 346] width 991 height 69
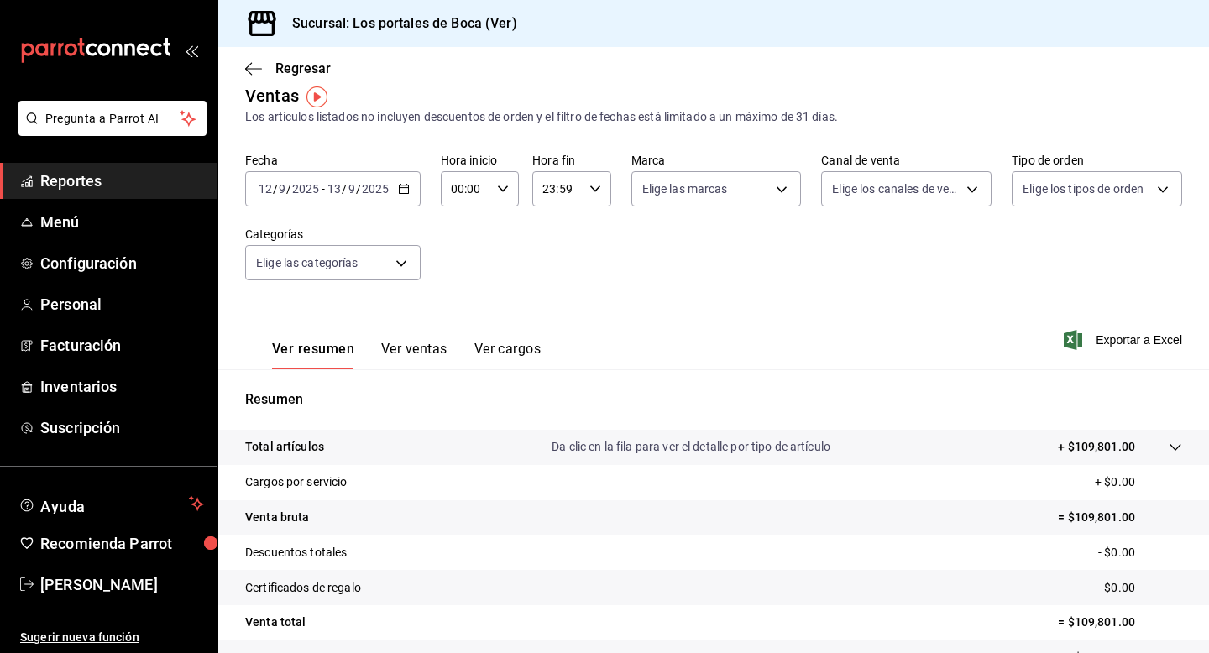
scroll to position [18, 0]
click at [399, 192] on \(Stroke\) "button" at bounding box center [404, 190] width 10 height 9
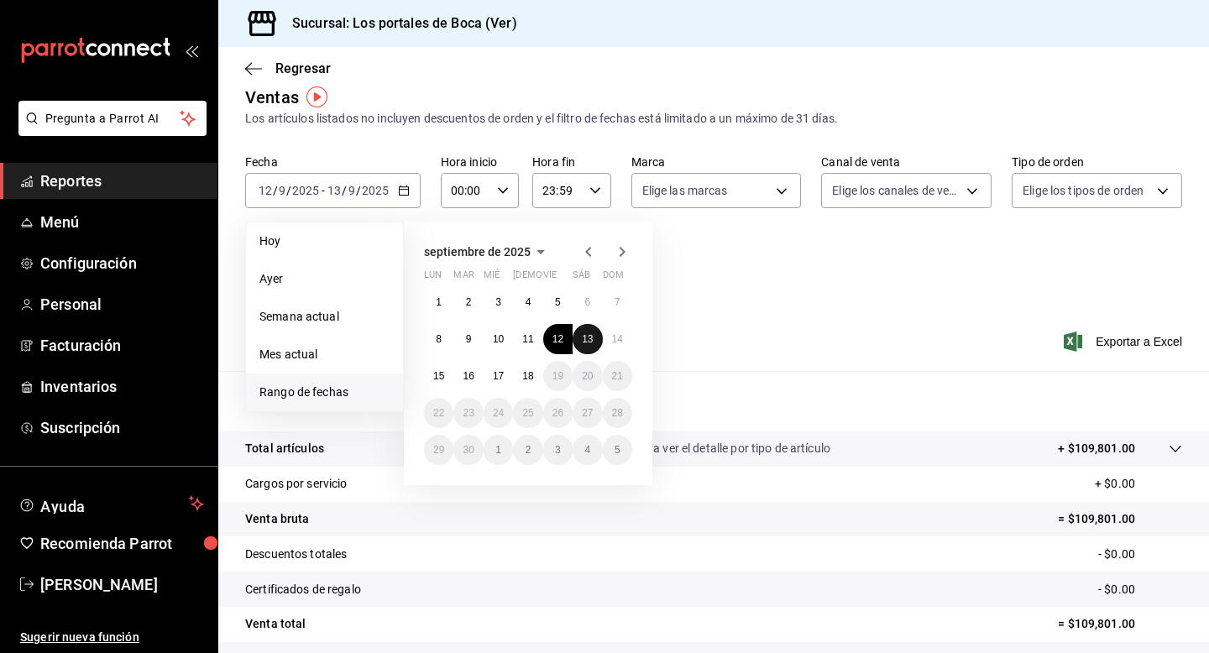
click at [584, 336] on abbr "13" at bounding box center [587, 339] width 11 height 12
click at [704, 306] on div "Ver resumen Ver ventas Ver cargos Exportar a Excel" at bounding box center [713, 336] width 991 height 69
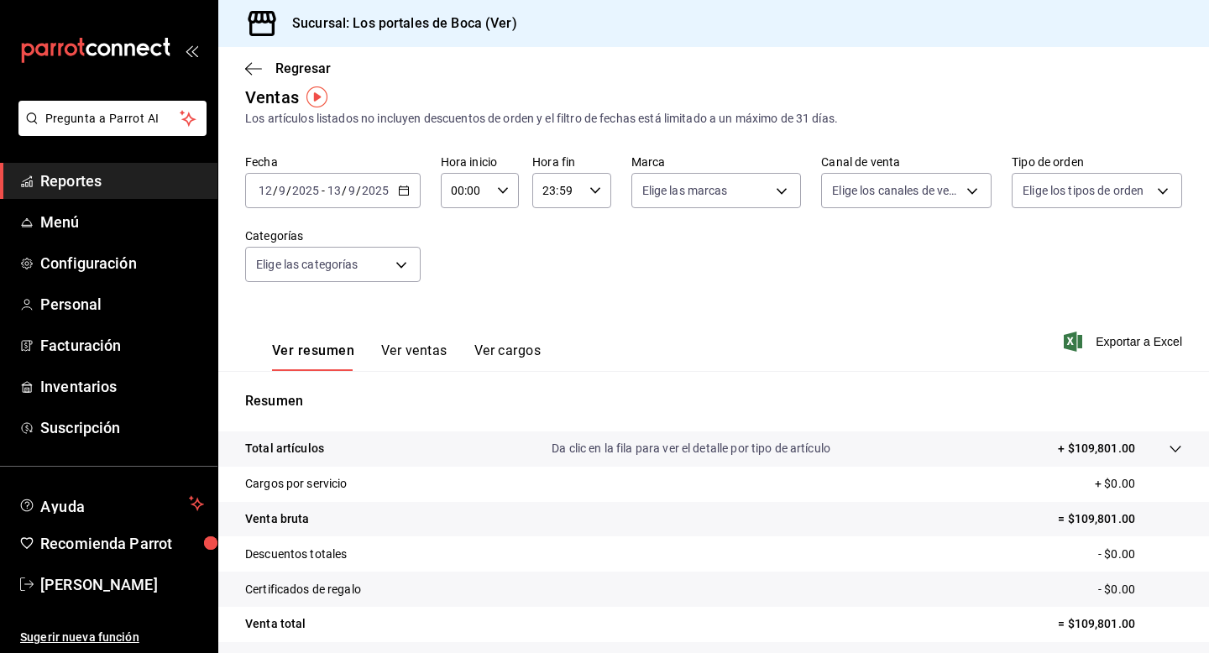
click at [395, 196] on div "2025-09-12 12 / 9 / 2025 - 2025-09-13 13 / 9 / 2025" at bounding box center [333, 190] width 176 height 35
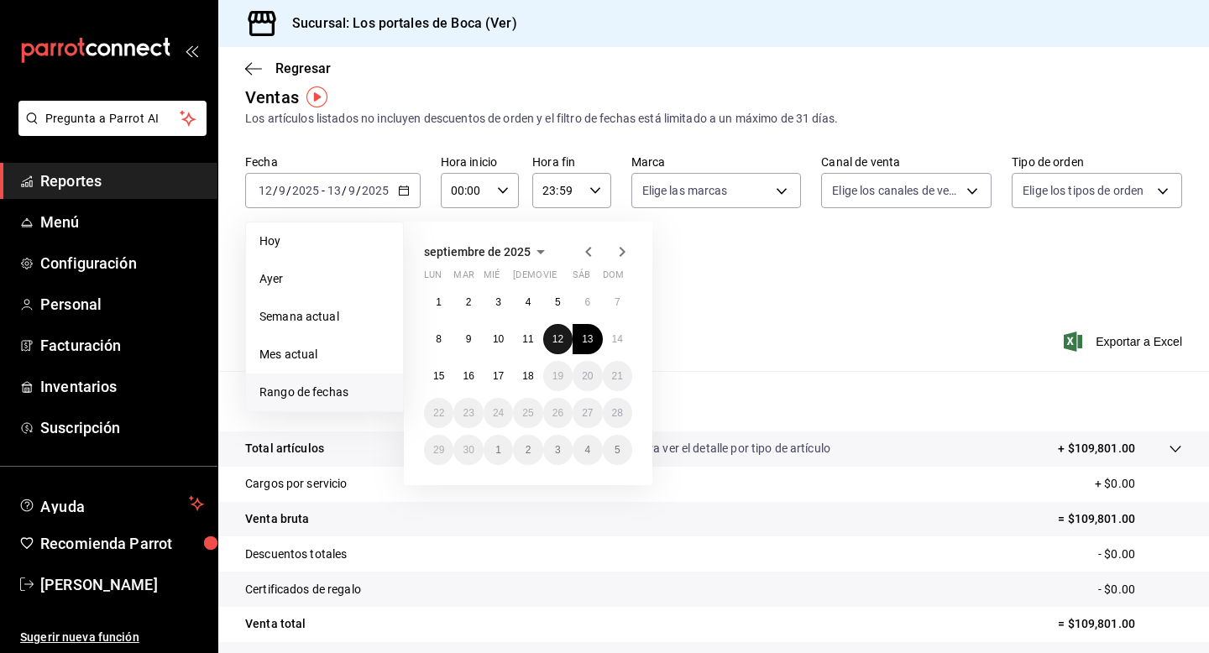
click at [557, 339] on abbr "12" at bounding box center [558, 339] width 11 height 12
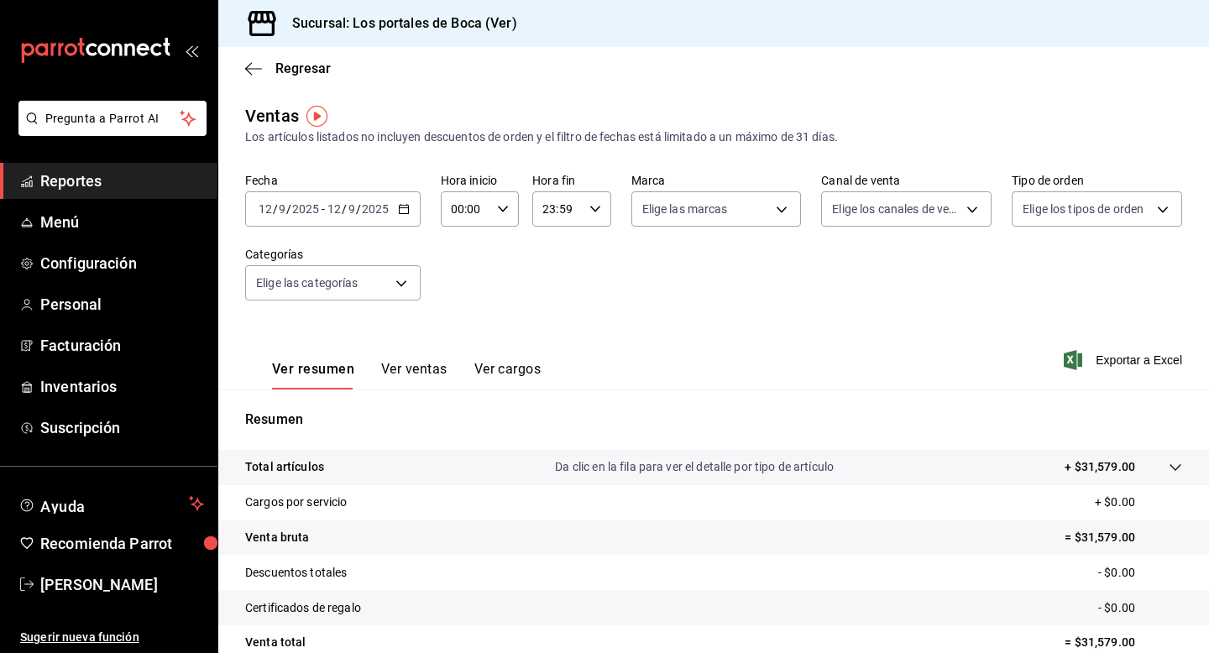
click at [396, 206] on div "2025-09-12 12 / 9 / 2025 - 2025-09-12 12 / 9 / 2025" at bounding box center [333, 208] width 176 height 35
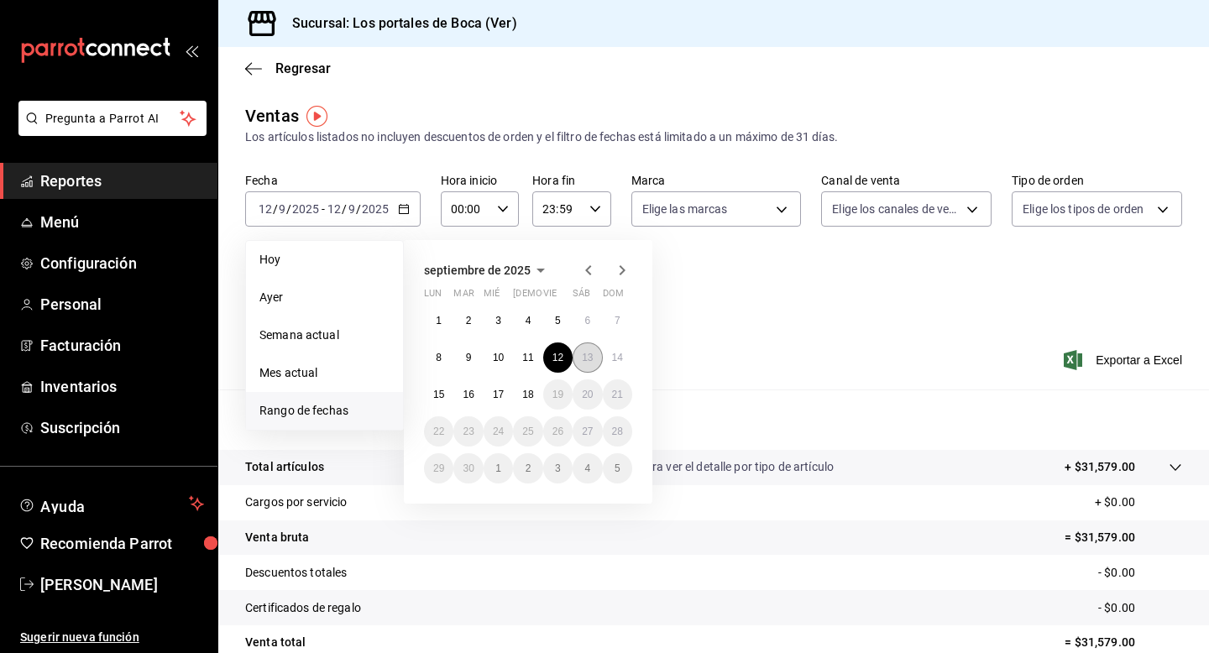
click at [584, 343] on button "13" at bounding box center [587, 358] width 29 height 30
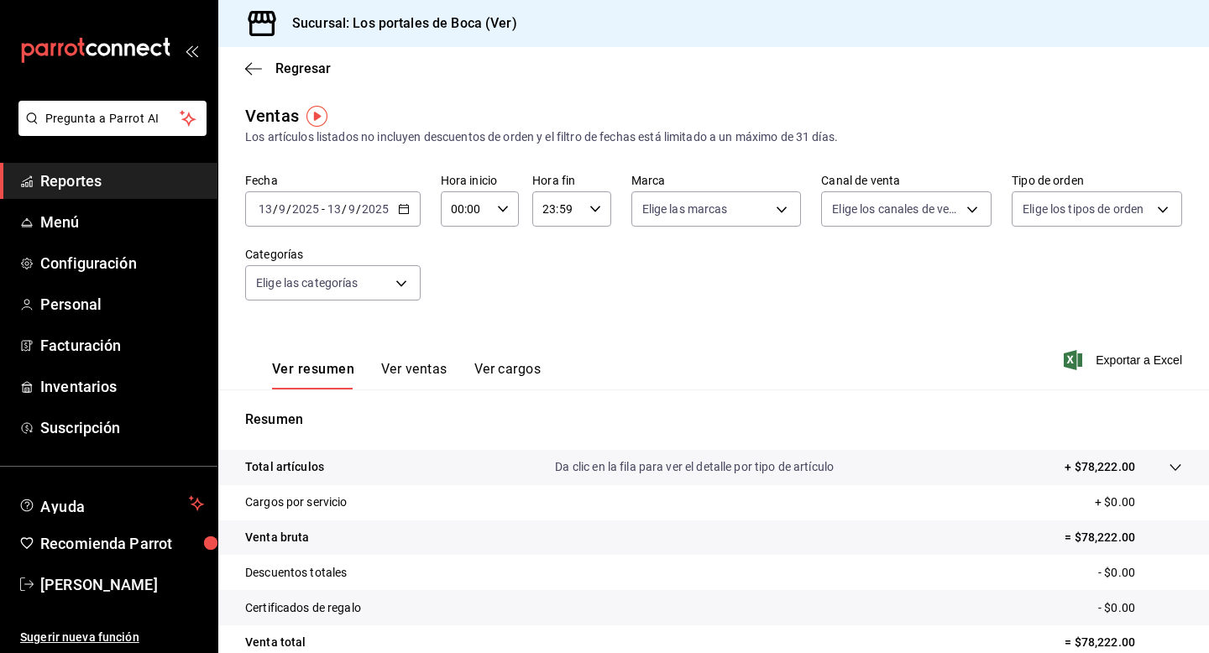
click at [386, 207] on input "2025" at bounding box center [375, 208] width 29 height 13
click at [402, 208] on icon "button" at bounding box center [404, 209] width 12 height 12
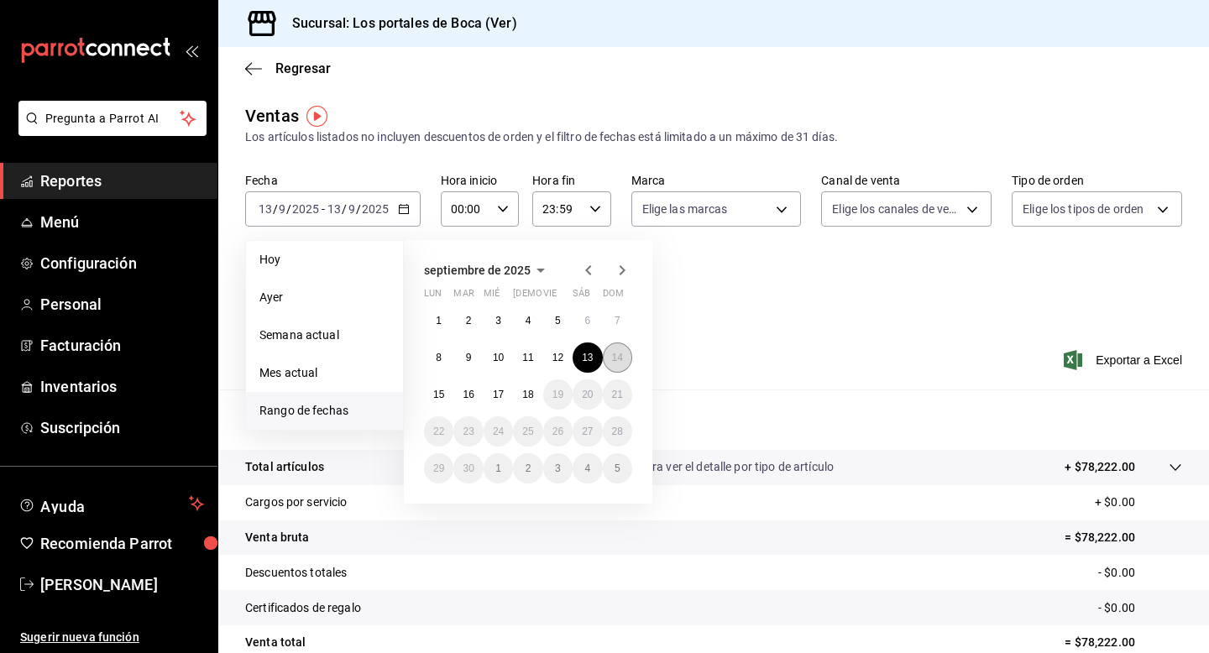
click at [614, 354] on abbr "14" at bounding box center [617, 358] width 11 height 12
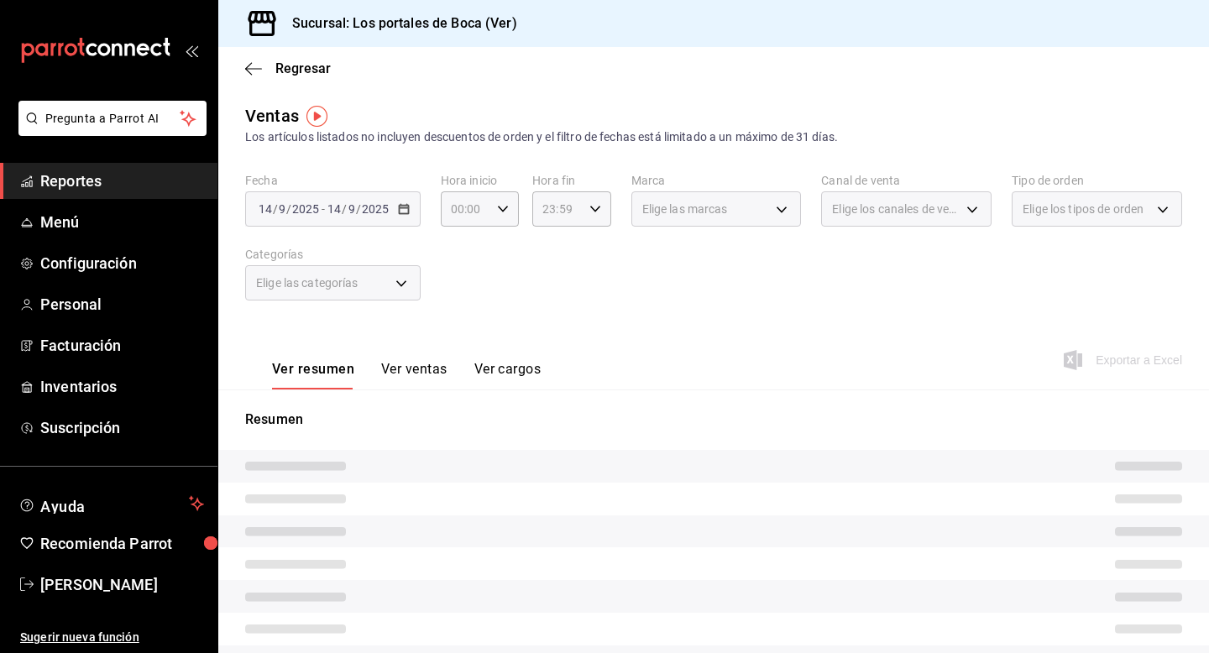
click at [401, 287] on div "Elige las categorías" at bounding box center [333, 282] width 176 height 35
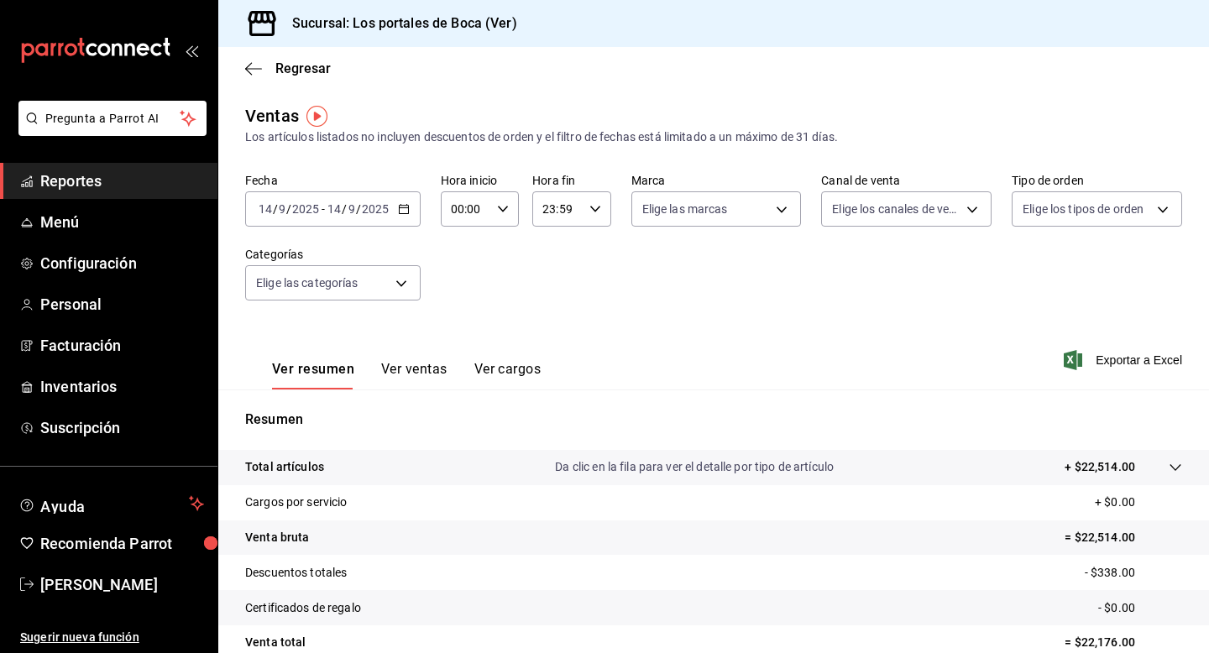
click at [393, 207] on div "2025-09-14 14 / 9 / 2025 - 2025-09-14 14 / 9 / 2025" at bounding box center [333, 208] width 176 height 35
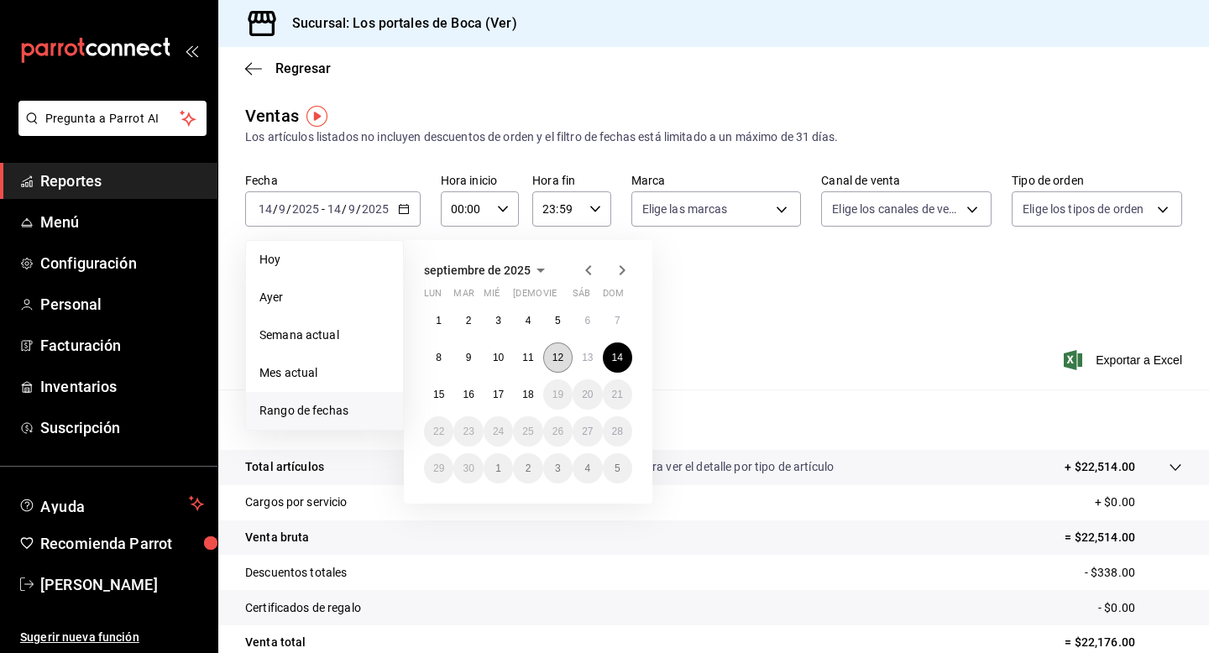
click at [550, 363] on button "12" at bounding box center [557, 358] width 29 height 30
click at [557, 355] on abbr "12" at bounding box center [558, 358] width 11 height 12
click at [557, 355] on div "Ver resumen Ver ventas Ver cargos Exportar a Excel" at bounding box center [713, 355] width 991 height 69
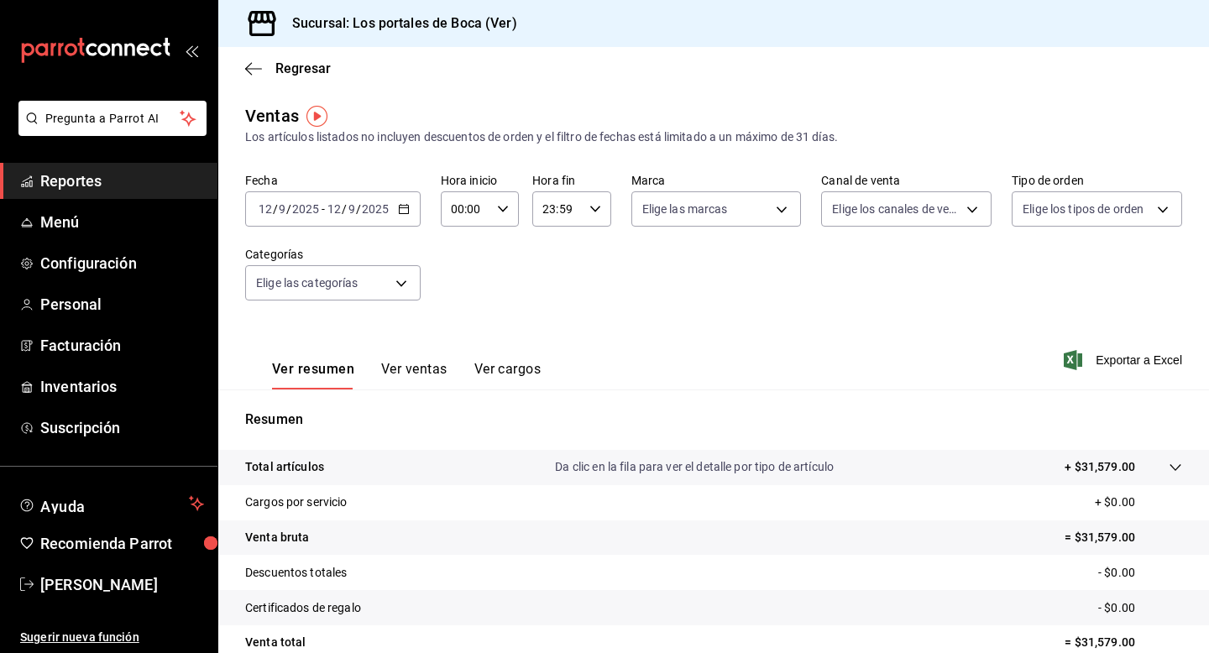
click at [361, 204] on input "2025" at bounding box center [375, 208] width 29 height 13
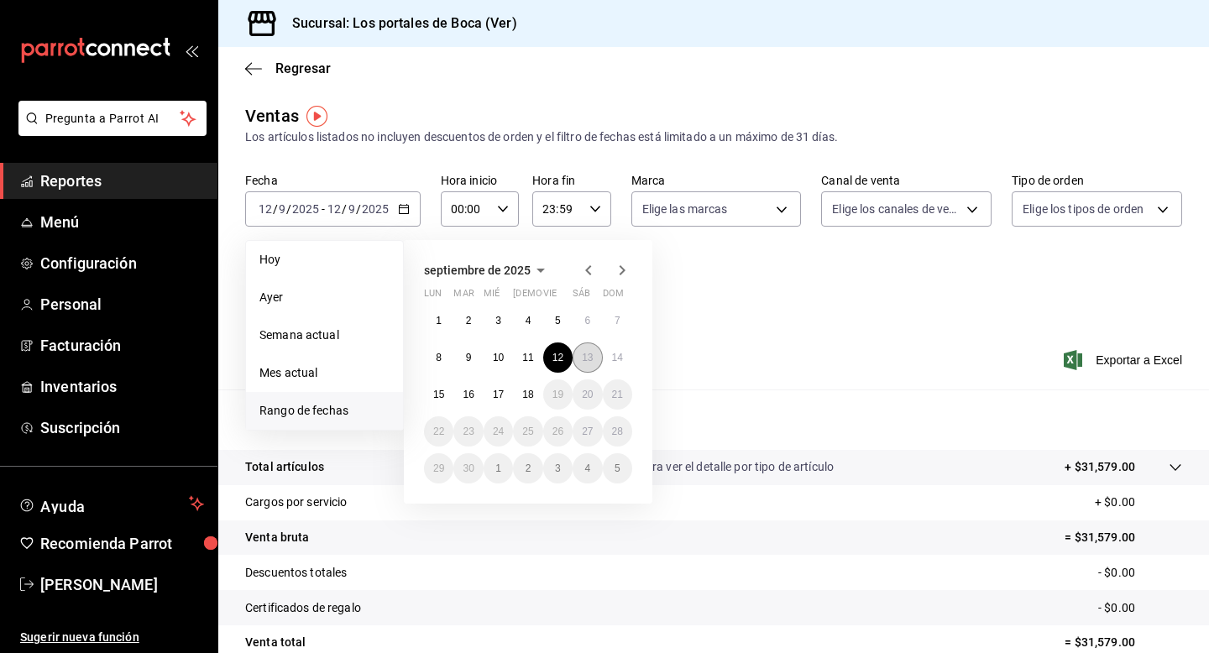
click at [590, 363] on abbr "13" at bounding box center [587, 358] width 11 height 12
click at [554, 364] on button "12" at bounding box center [557, 358] width 29 height 30
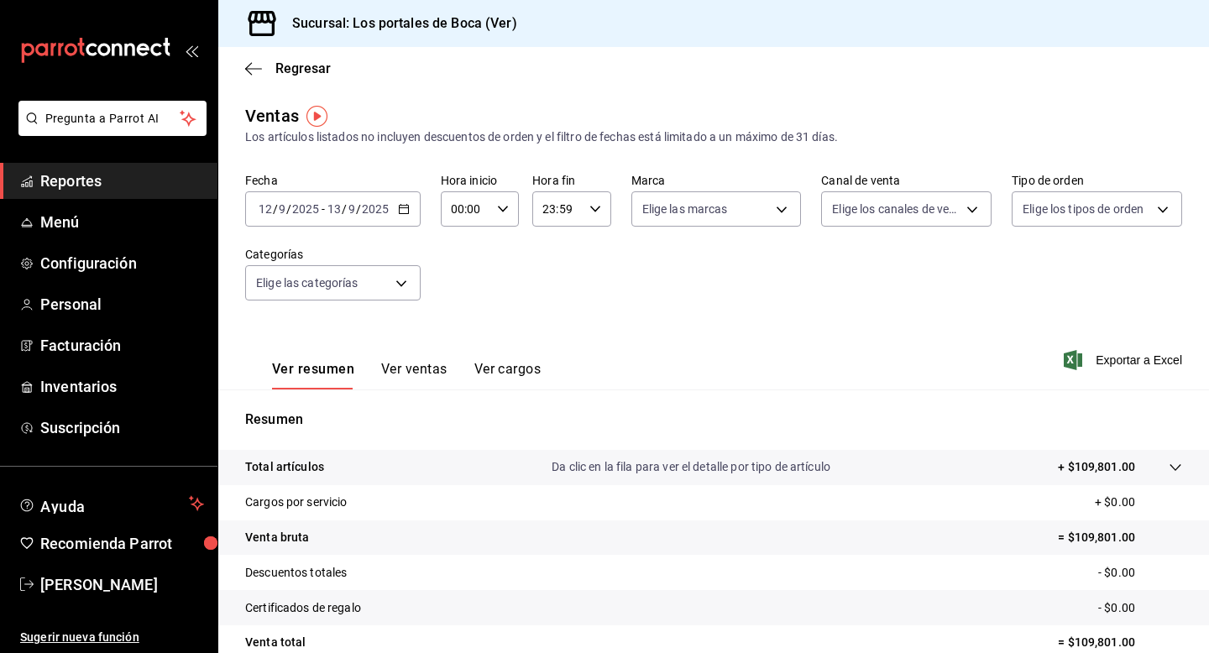
click at [402, 219] on div "2025-09-12 12 / 9 / 2025 - 2025-09-13 13 / 9 / 2025" at bounding box center [333, 208] width 176 height 35
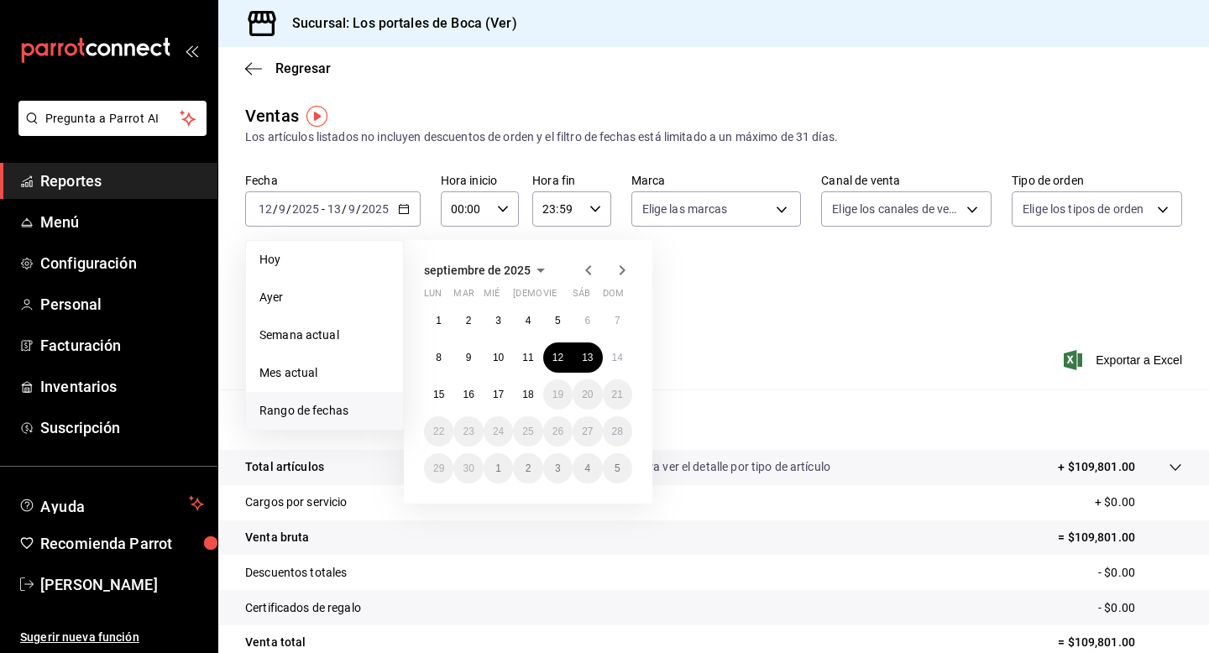
click at [703, 277] on div "Fecha 2025-09-12 12 / 9 / 2025 - 2025-09-13 13 / 9 / 2025 Hoy Ayer Semana actua…" at bounding box center [713, 247] width 937 height 148
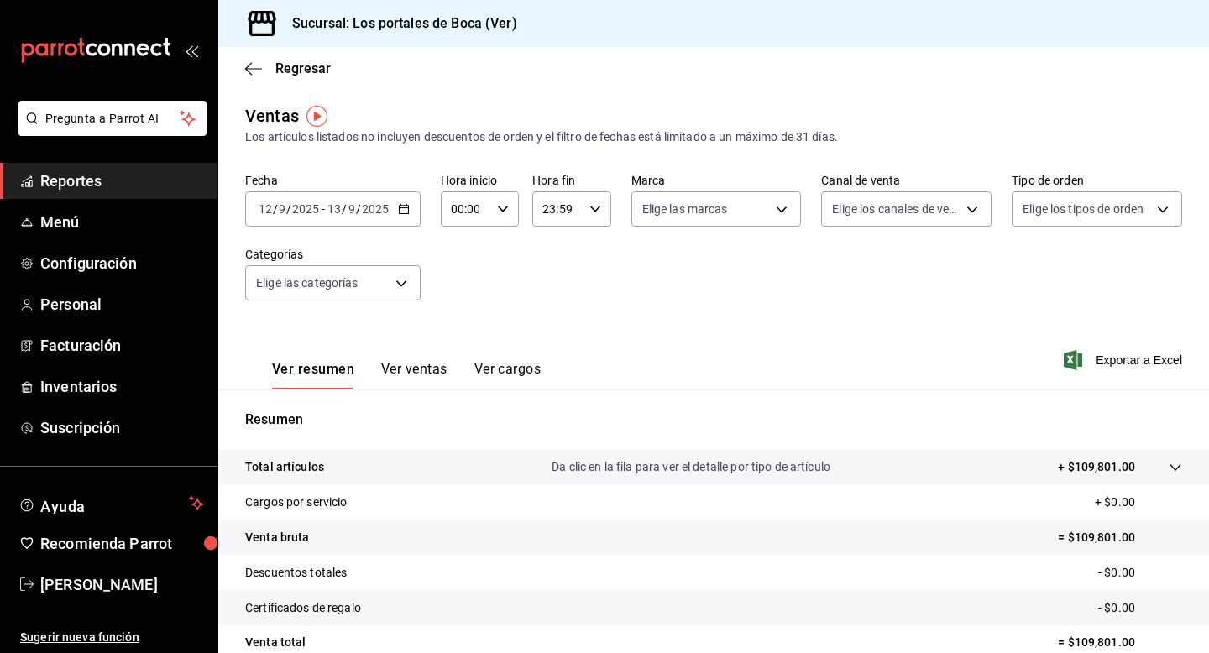
click at [499, 217] on div "00:00 Hora inicio" at bounding box center [480, 208] width 78 height 35
click at [546, 253] on div at bounding box center [604, 326] width 1209 height 653
click at [599, 207] on icon "button" at bounding box center [596, 209] width 12 height 12
click at [566, 288] on button "02" at bounding box center [551, 290] width 33 height 34
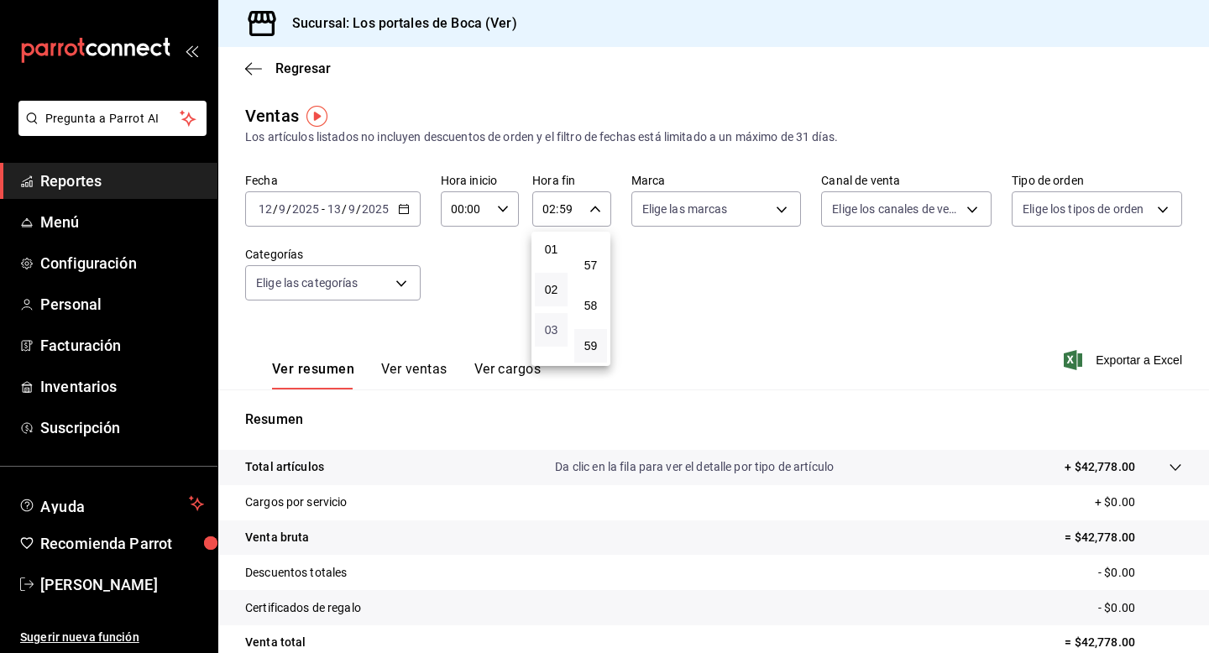
click at [554, 330] on span "03" at bounding box center [551, 329] width 13 height 13
click at [559, 348] on button "04" at bounding box center [551, 352] width 33 height 34
click at [554, 342] on span "05" at bounding box center [551, 342] width 13 height 13
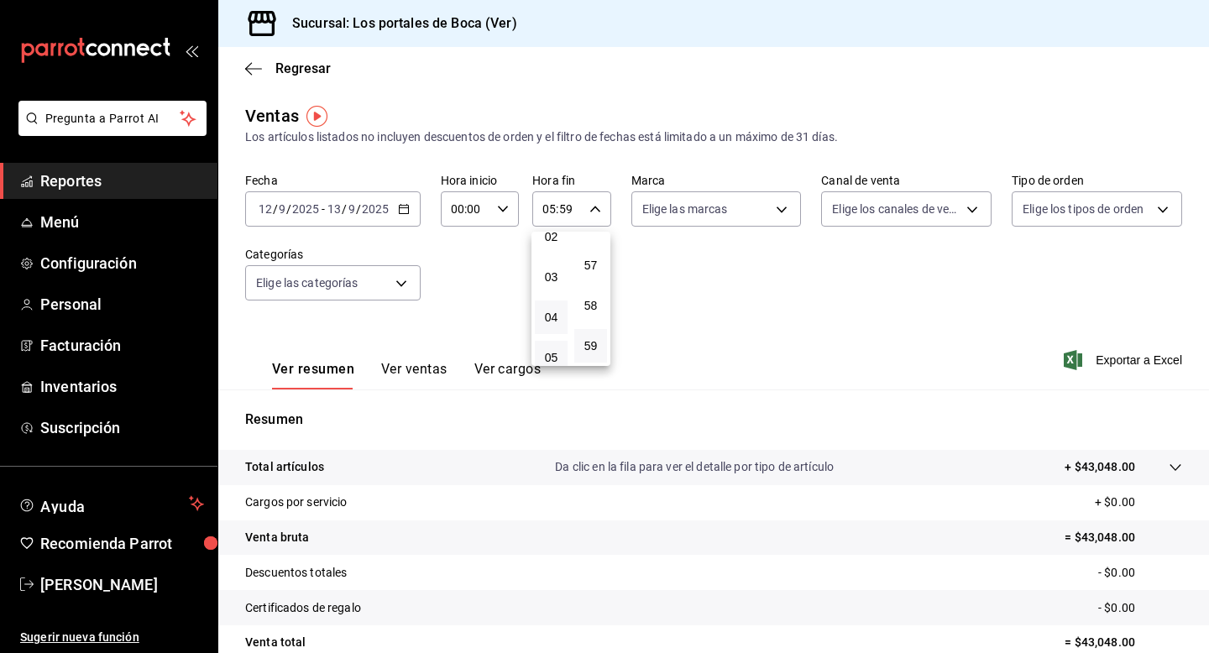
scroll to position [87, 0]
click at [560, 283] on button "03" at bounding box center [551, 286] width 33 height 34
click at [552, 322] on span "04" at bounding box center [551, 325] width 13 height 13
type input "04:59"
click at [621, 328] on div at bounding box center [604, 326] width 1209 height 653
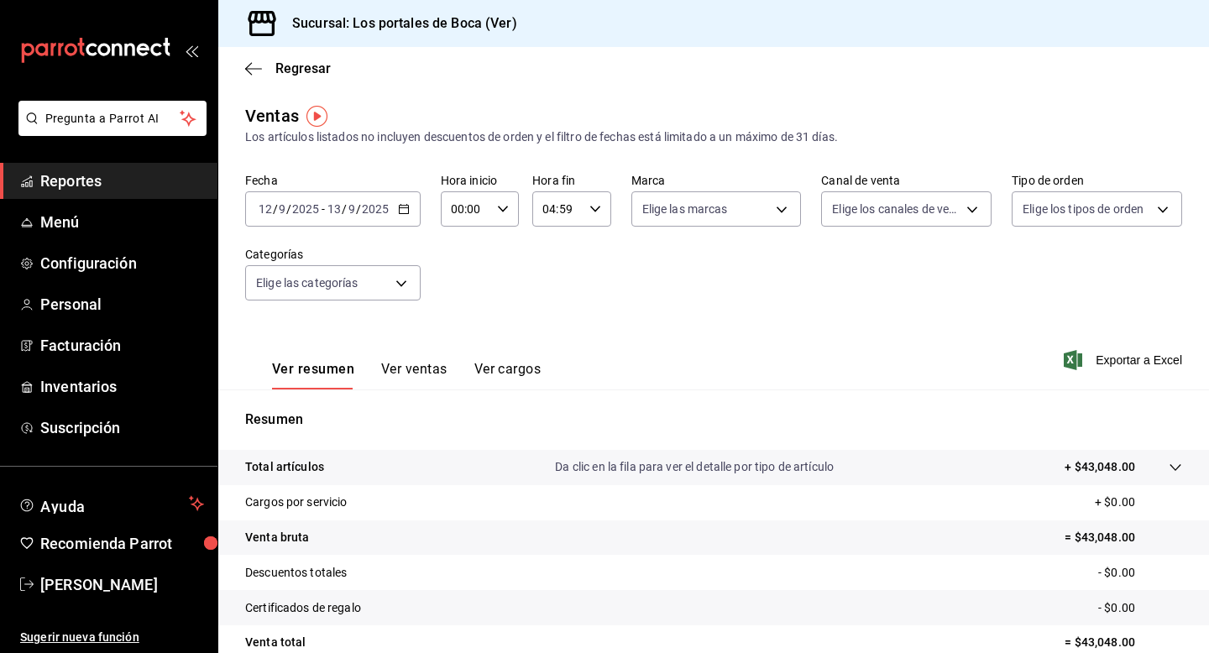
click at [390, 210] on div "2025-09-12 12 / 9 / 2025 - 2025-09-13 13 / 9 / 2025" at bounding box center [333, 208] width 176 height 35
click at [732, 319] on div "Fecha 2025-09-12 12 / 9 / 2025 - 2025-09-13 13 / 9 / 2025 Hora inicio 00:00 Hor…" at bounding box center [713, 247] width 937 height 148
click at [741, 186] on div "Elige las marcas" at bounding box center [717, 206] width 170 height 42
click at [399, 215] on div "2025-09-12 12 / 9 / 2025 - 2025-09-13 13 / 9 / 2025" at bounding box center [333, 208] width 176 height 35
click at [395, 136] on div "Los artículos listados no incluyen descuentos de orden y el filtro de fechas es…" at bounding box center [713, 137] width 937 height 18
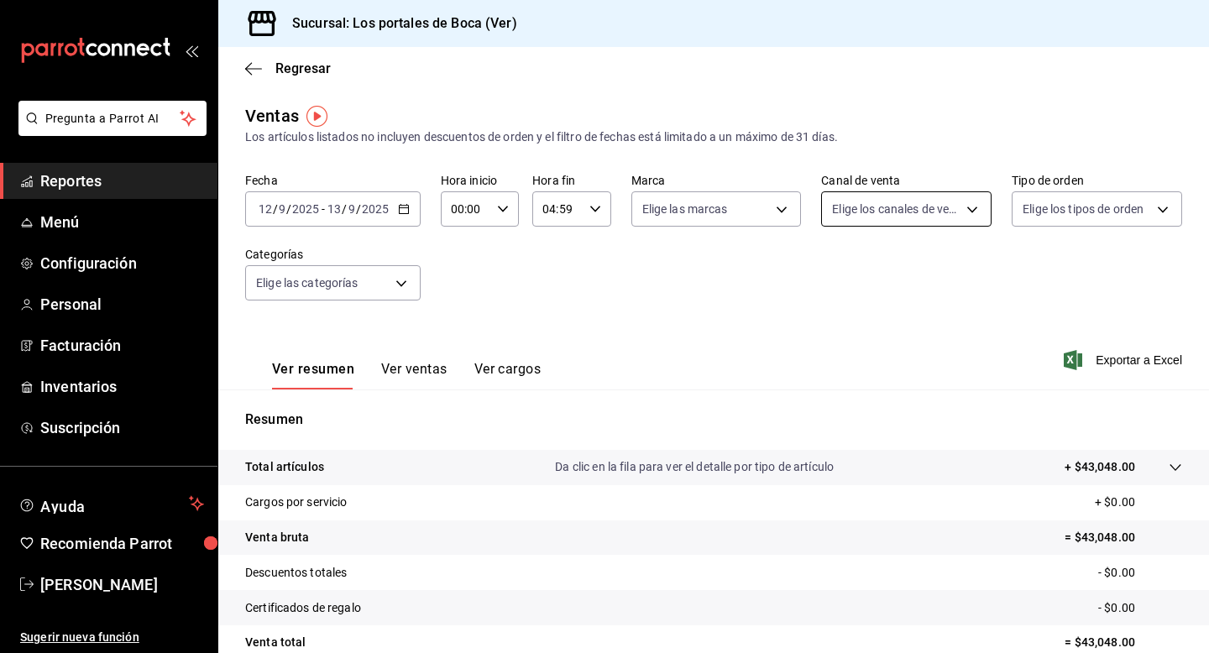
click at [928, 215] on body "Pregunta a Parrot AI Reportes Menú Configuración Personal Facturación Inventari…" at bounding box center [604, 326] width 1209 height 653
click at [873, 273] on span "Ver todos" at bounding box center [892, 274] width 51 height 18
type input "PARROT,UBER_EATS,RAPPI,DIDI_FOOD,ONLINE"
checkbox input "true"
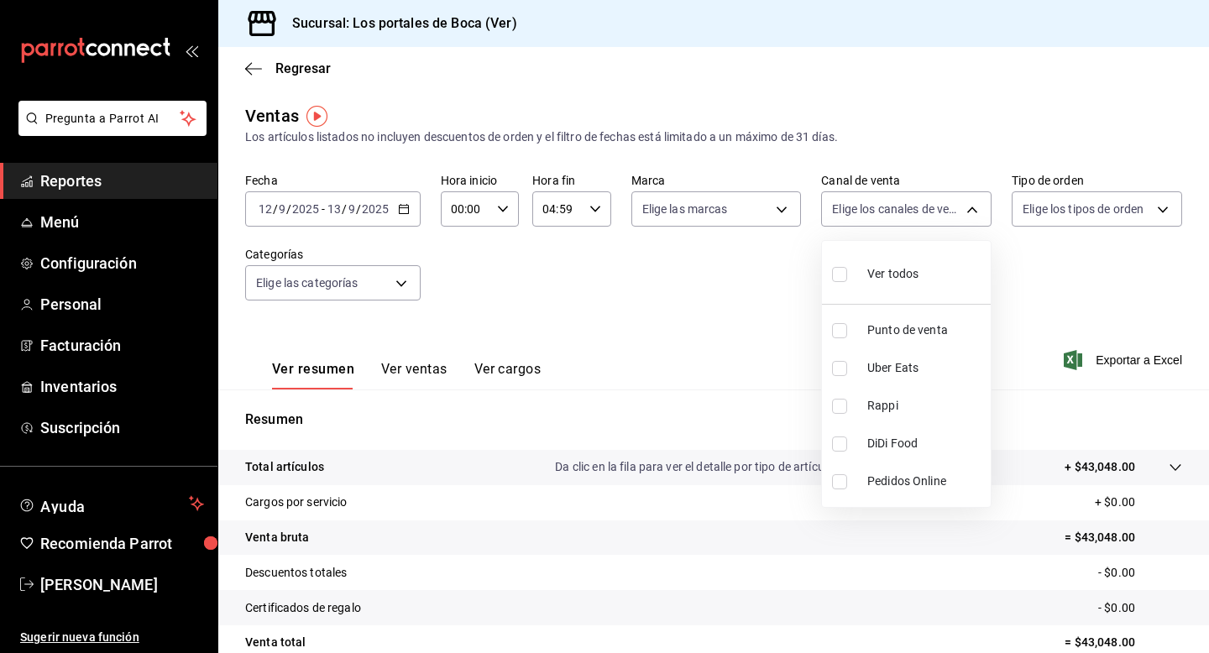
checkbox input "true"
click at [1007, 292] on div at bounding box center [604, 326] width 1209 height 653
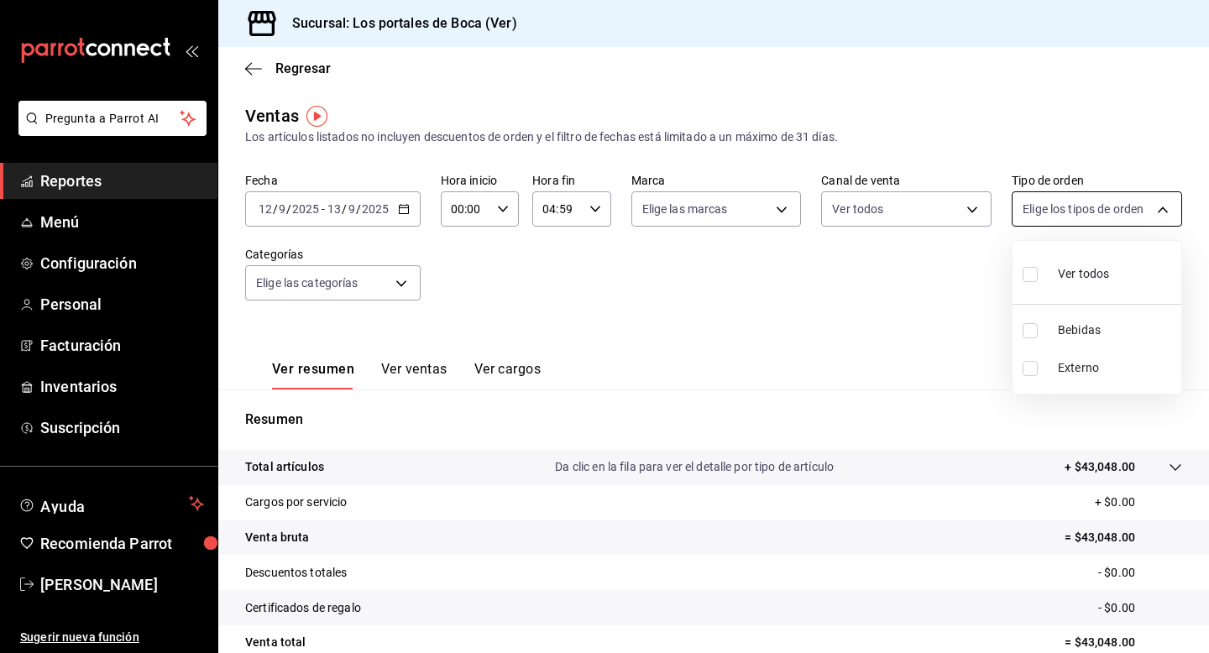
click at [1113, 223] on body "Pregunta a Parrot AI Reportes Menú Configuración Personal Facturación Inventari…" at bounding box center [604, 326] width 1209 height 653
click at [757, 367] on div at bounding box center [604, 326] width 1209 height 653
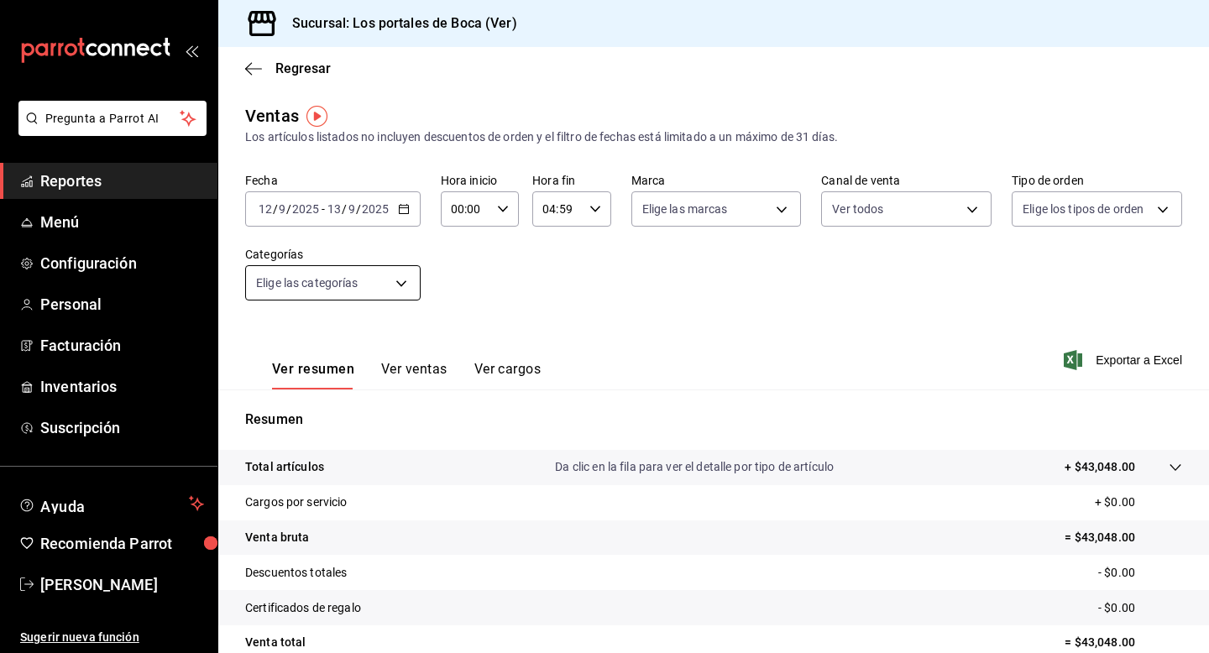
click at [385, 280] on body "Pregunta a Parrot AI Reportes Menú Configuración Personal Facturación Inventari…" at bounding box center [604, 326] width 1209 height 653
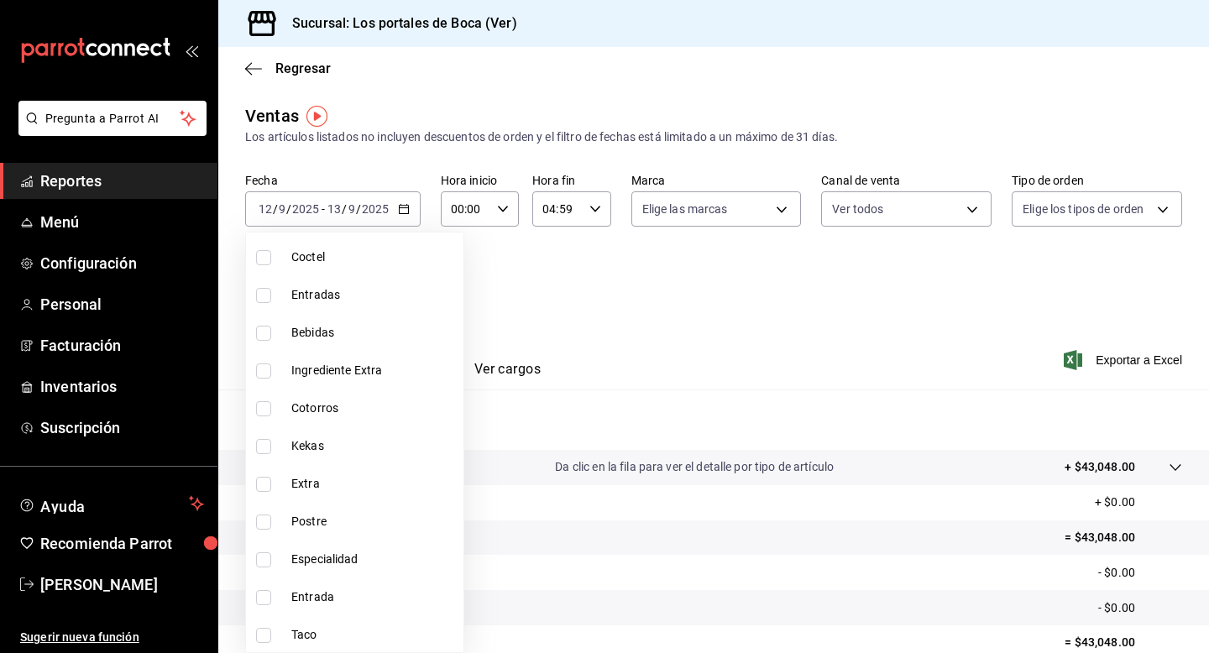
scroll to position [1075, 0]
click at [592, 345] on div at bounding box center [604, 326] width 1209 height 653
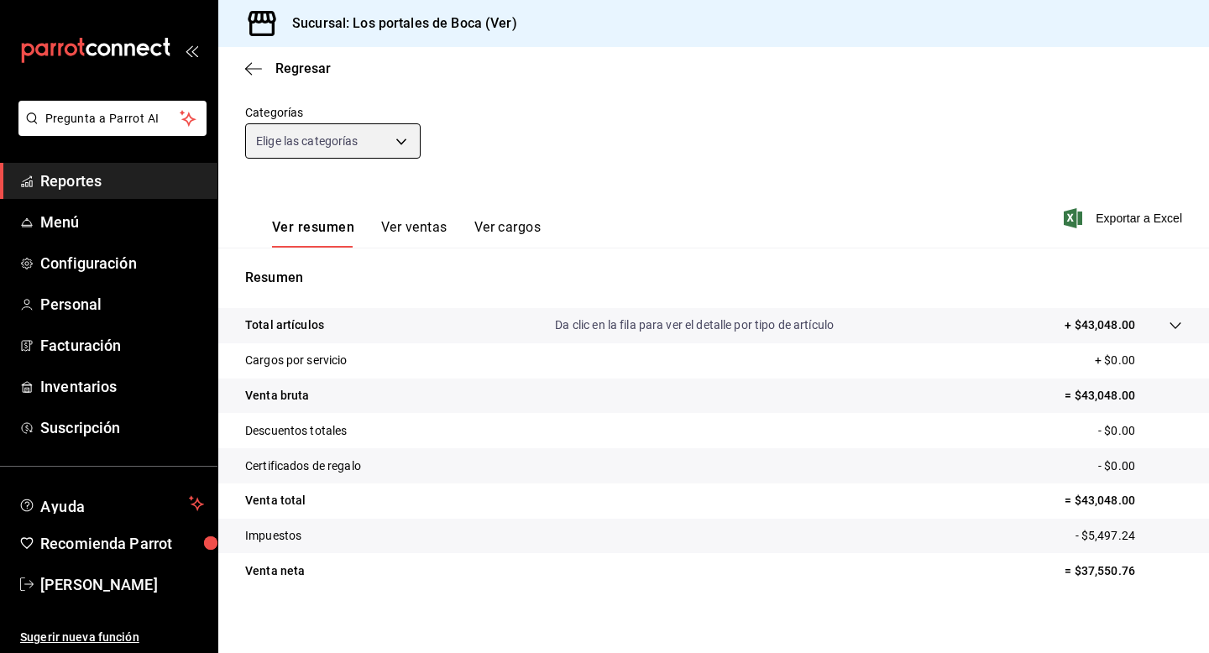
scroll to position [117, 0]
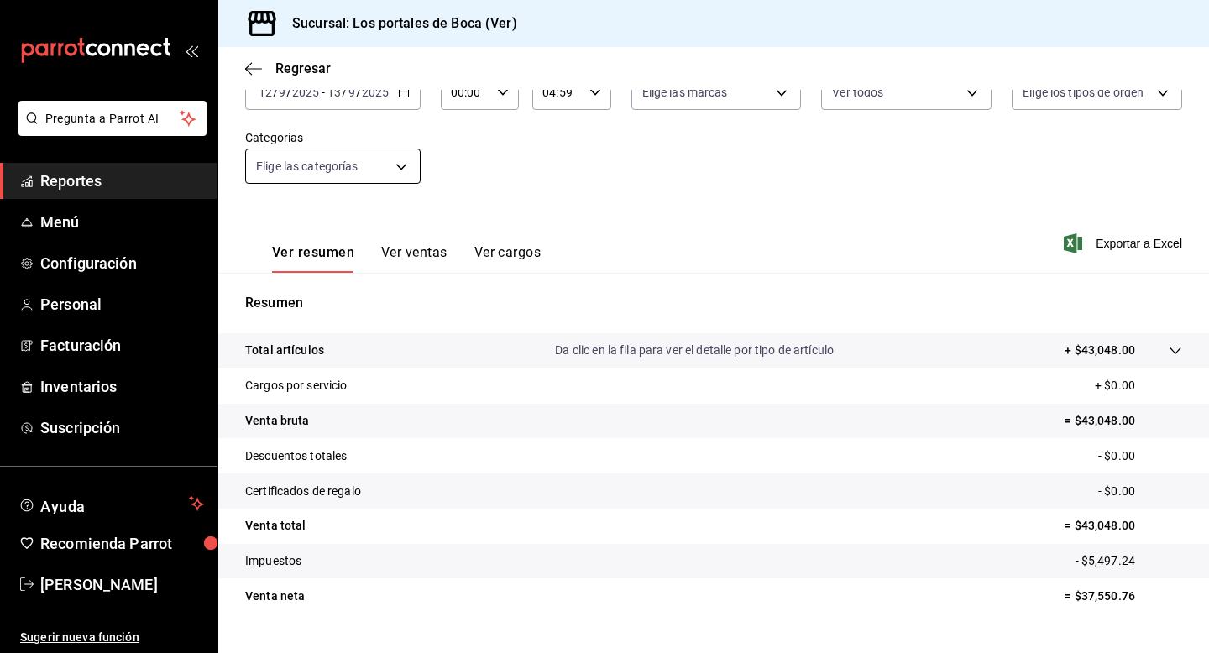
click at [384, 177] on body "Pregunta a Parrot AI Reportes Menú Configuración Personal Facturación Inventari…" at bounding box center [604, 326] width 1209 height 653
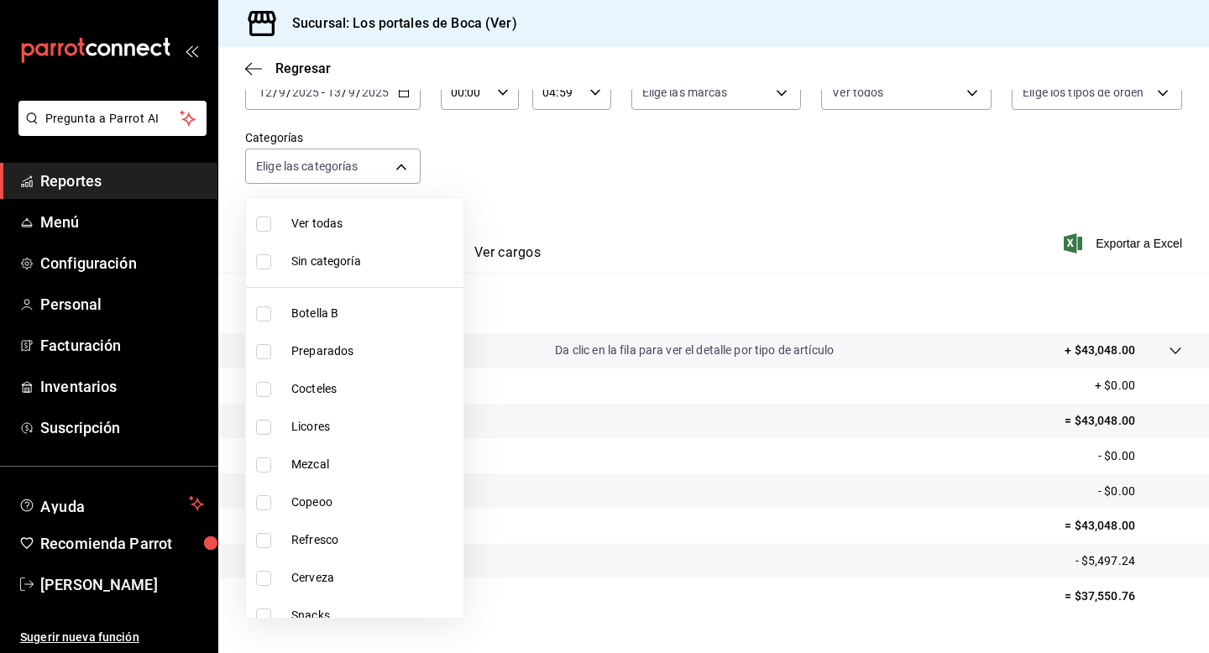
click at [539, 205] on div at bounding box center [604, 326] width 1209 height 653
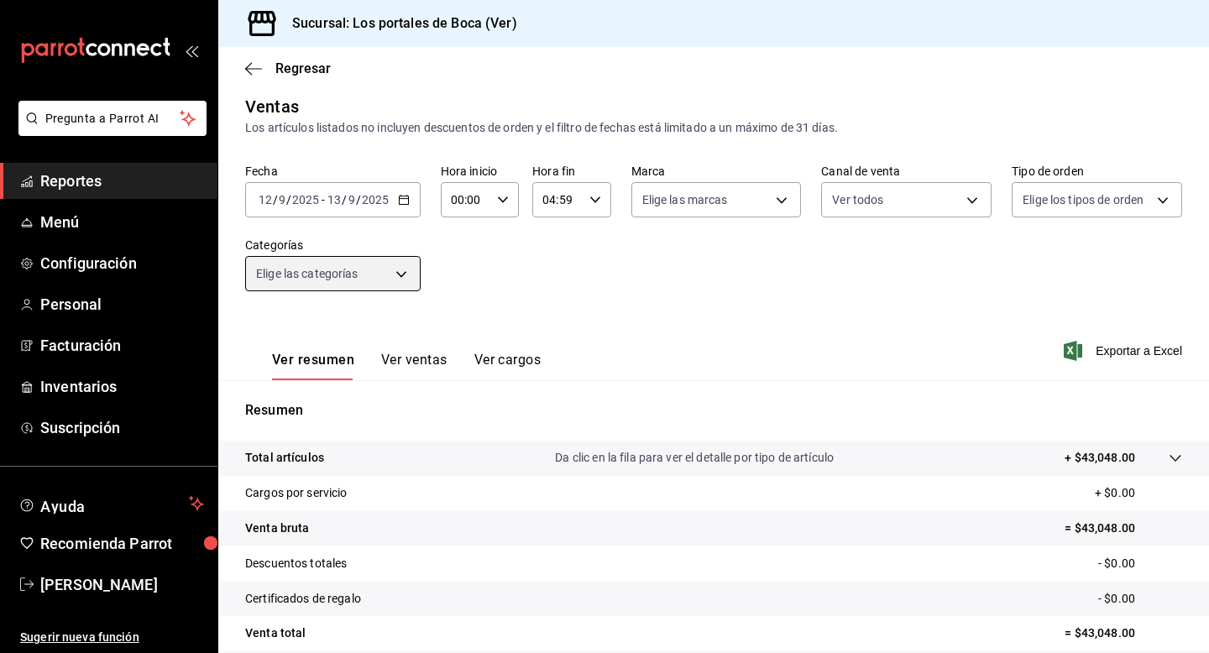
scroll to position [0, 0]
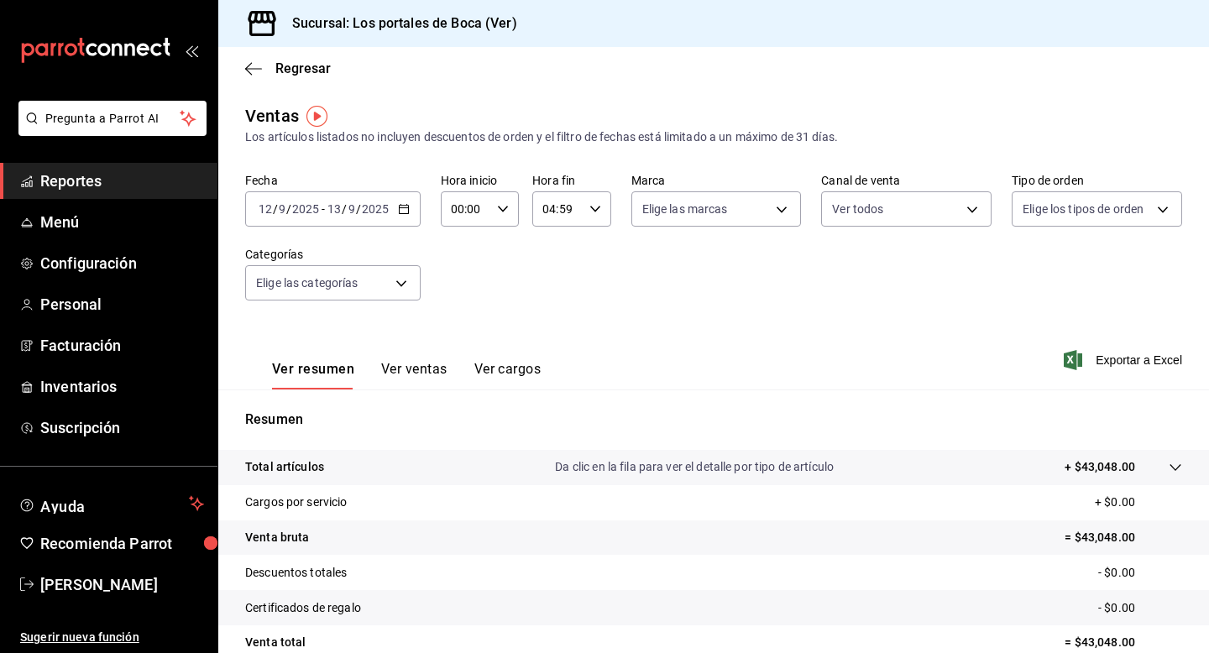
click at [599, 212] on icon "button" at bounding box center [596, 209] width 12 height 12
click at [552, 346] on span "23" at bounding box center [551, 345] width 13 height 13
type input "23:59"
click at [675, 359] on div at bounding box center [604, 326] width 1209 height 653
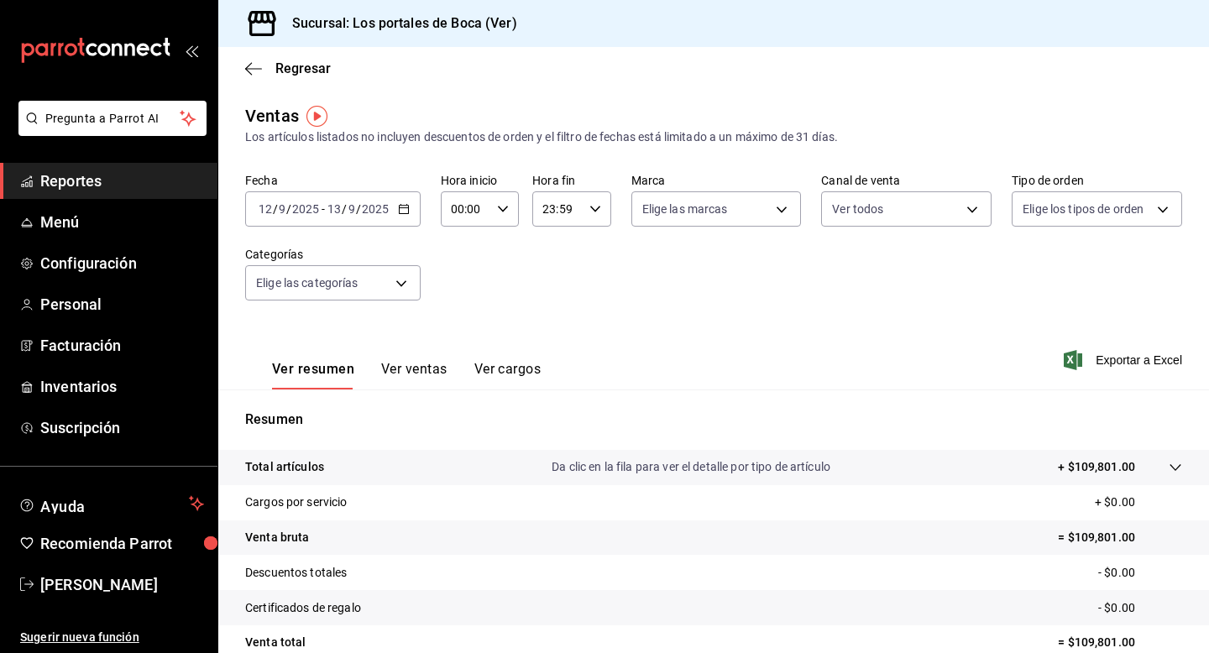
click at [504, 212] on icon "button" at bounding box center [503, 209] width 12 height 12
click at [464, 348] on div "05" at bounding box center [458, 329] width 39 height 40
click at [464, 330] on span "05" at bounding box center [459, 328] width 13 height 13
type input "05:00"
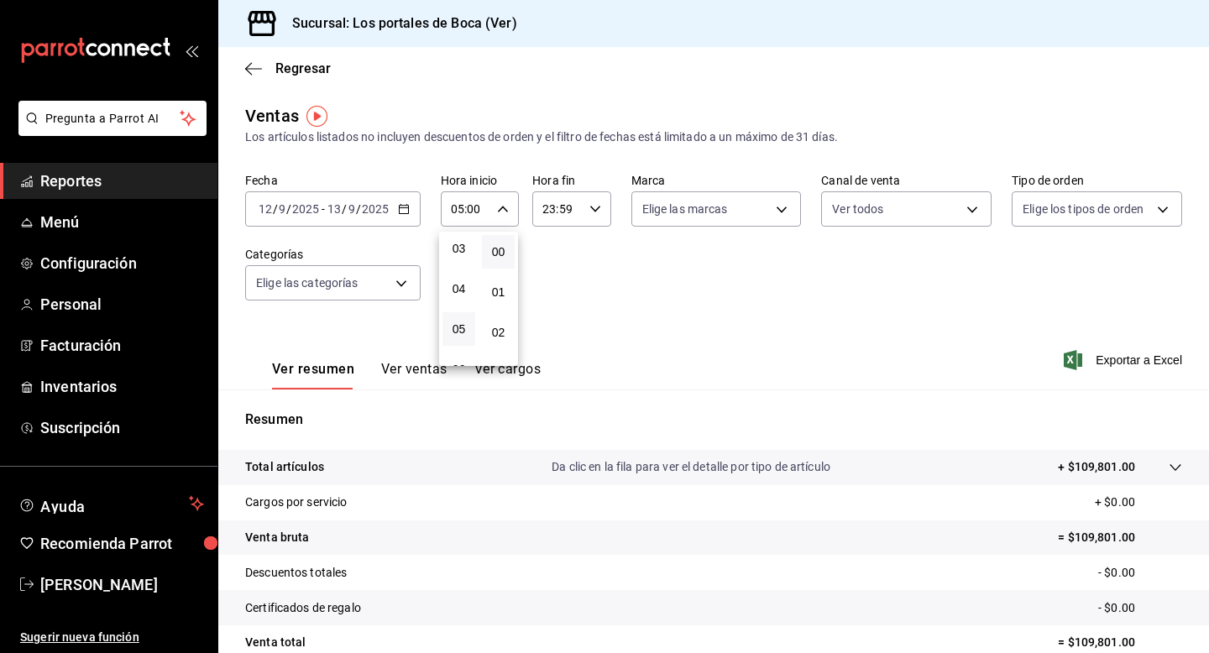
click at [506, 259] on button "00" at bounding box center [498, 252] width 33 height 34
click at [557, 268] on div at bounding box center [604, 326] width 1209 height 653
click at [604, 210] on div "23:59 Hora fin" at bounding box center [571, 208] width 78 height 35
click at [557, 299] on span "04" at bounding box center [551, 299] width 13 height 13
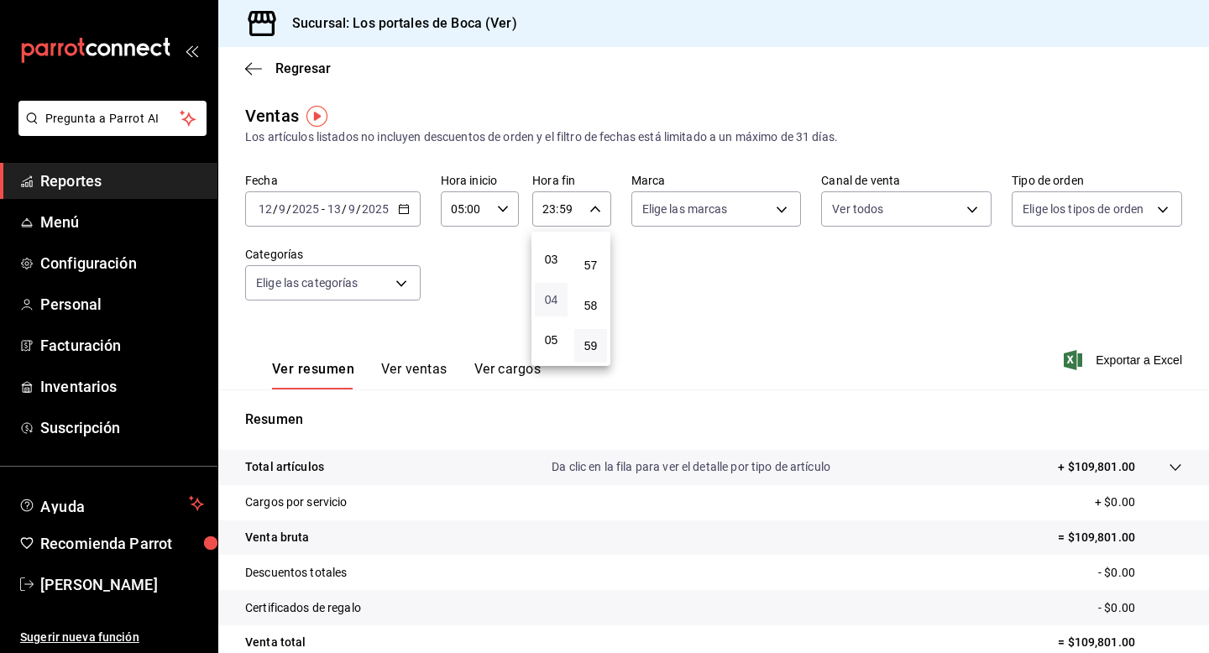
type input "04:59"
click at [646, 317] on div at bounding box center [604, 326] width 1209 height 653
click at [412, 281] on body "Pregunta a Parrot AI Reportes Menú Configuración Personal Facturación Inventari…" at bounding box center [604, 326] width 1209 height 653
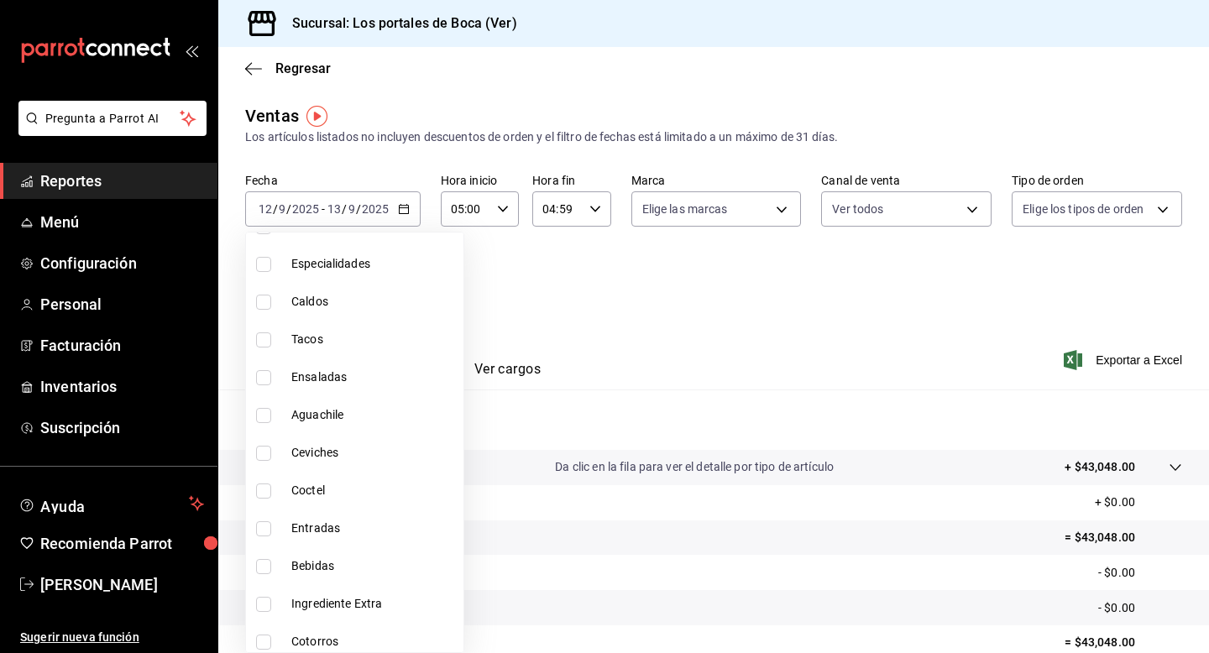
scroll to position [873, 0]
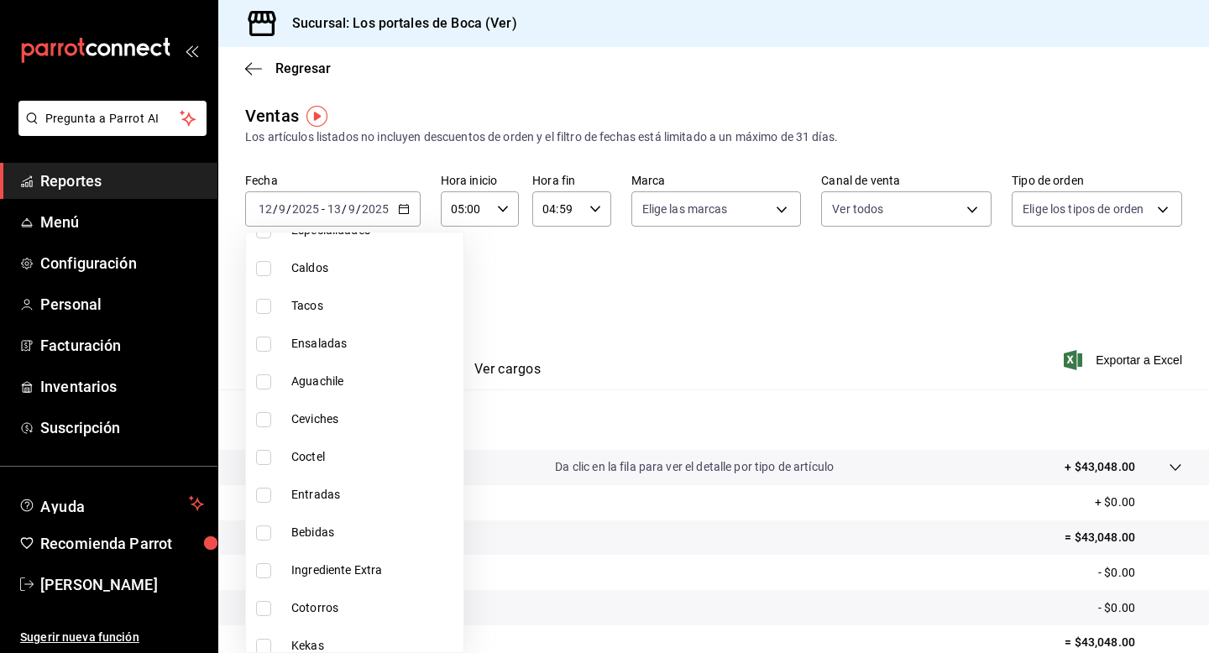
click at [741, 284] on div at bounding box center [604, 326] width 1209 height 653
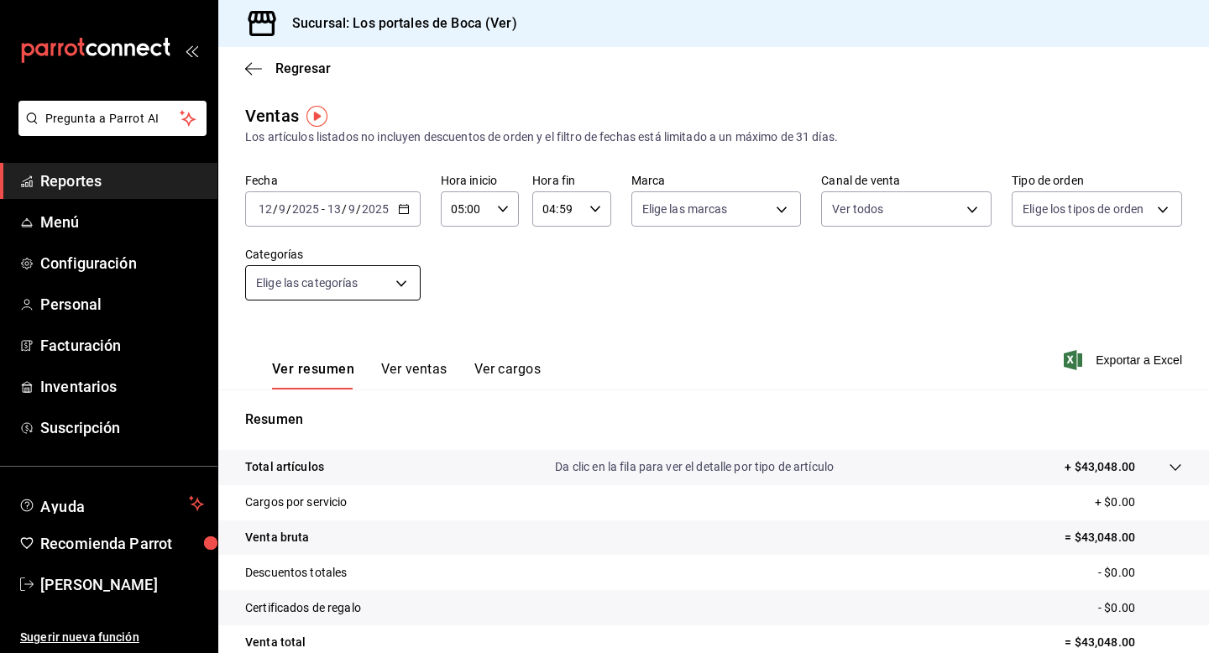
click at [401, 286] on body "Pregunta a Parrot AI Reportes Menú Configuración Personal Facturación Inventari…" at bounding box center [604, 326] width 1209 height 653
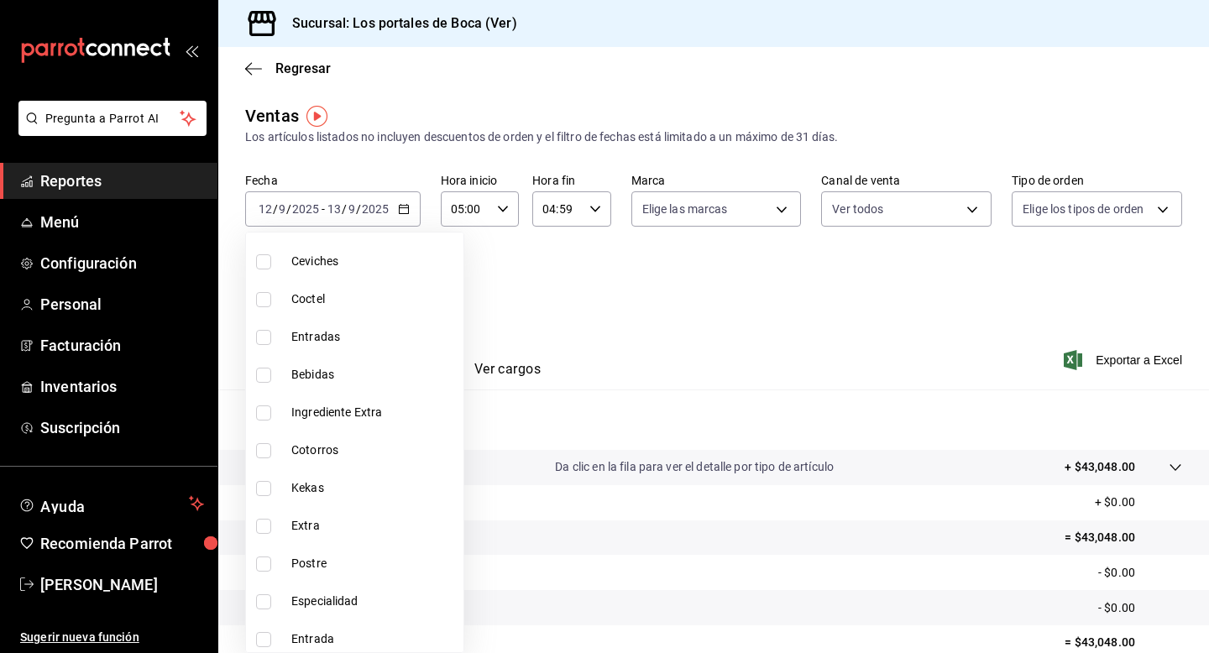
scroll to position [1075, 0]
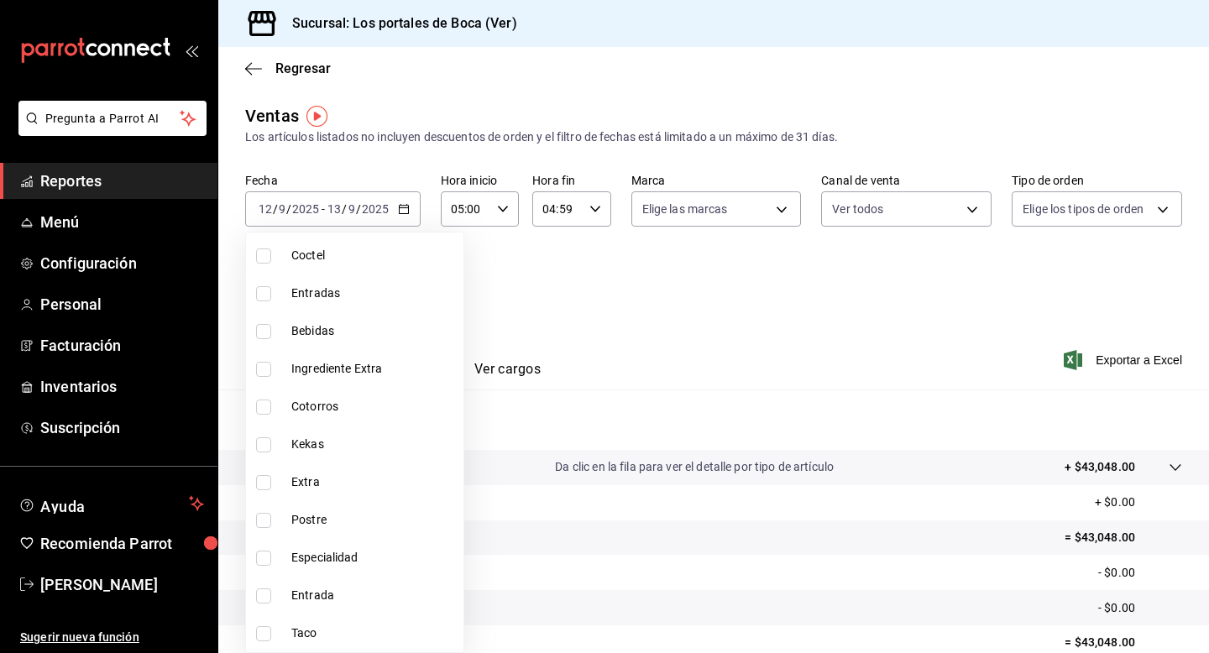
click at [266, 627] on input "checkbox" at bounding box center [263, 633] width 15 height 15
checkbox input "true"
type input "8be1a67e-c1d9-45d0-8acd-d9888d76f120"
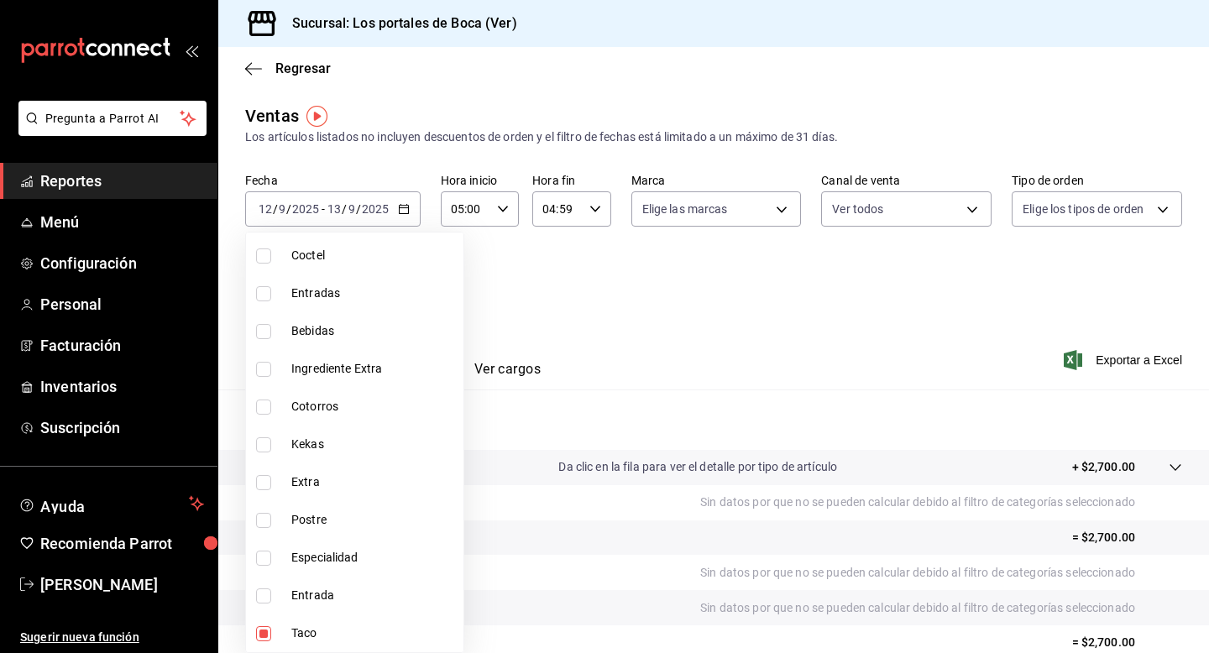
click at [260, 599] on input "checkbox" at bounding box center [263, 596] width 15 height 15
checkbox input "true"
type input "8be1a67e-c1d9-45d0-8acd-d9888d76f120,b91dff45-87de-4512-a91d-f8eb587d86cf"
click at [262, 558] on input "checkbox" at bounding box center [263, 558] width 15 height 15
checkbox input "true"
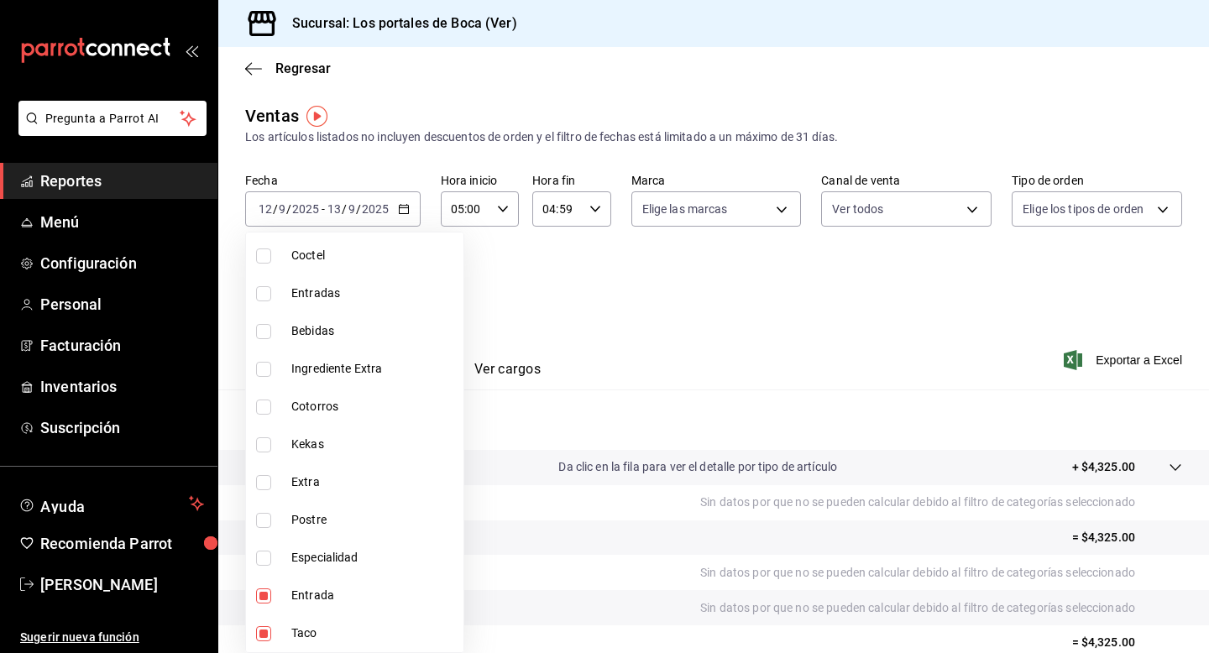
type input "8be1a67e-c1d9-45d0-8acd-d9888d76f120,b91dff45-87de-4512-a91d-f8eb587d86cf,9d7cf…"
click at [260, 522] on input "checkbox" at bounding box center [263, 520] width 15 height 15
checkbox input "true"
type input "8be1a67e-c1d9-45d0-8acd-d9888d76f120,b91dff45-87de-4512-a91d-f8eb587d86cf,9d7cf…"
click at [260, 476] on input "checkbox" at bounding box center [263, 482] width 15 height 15
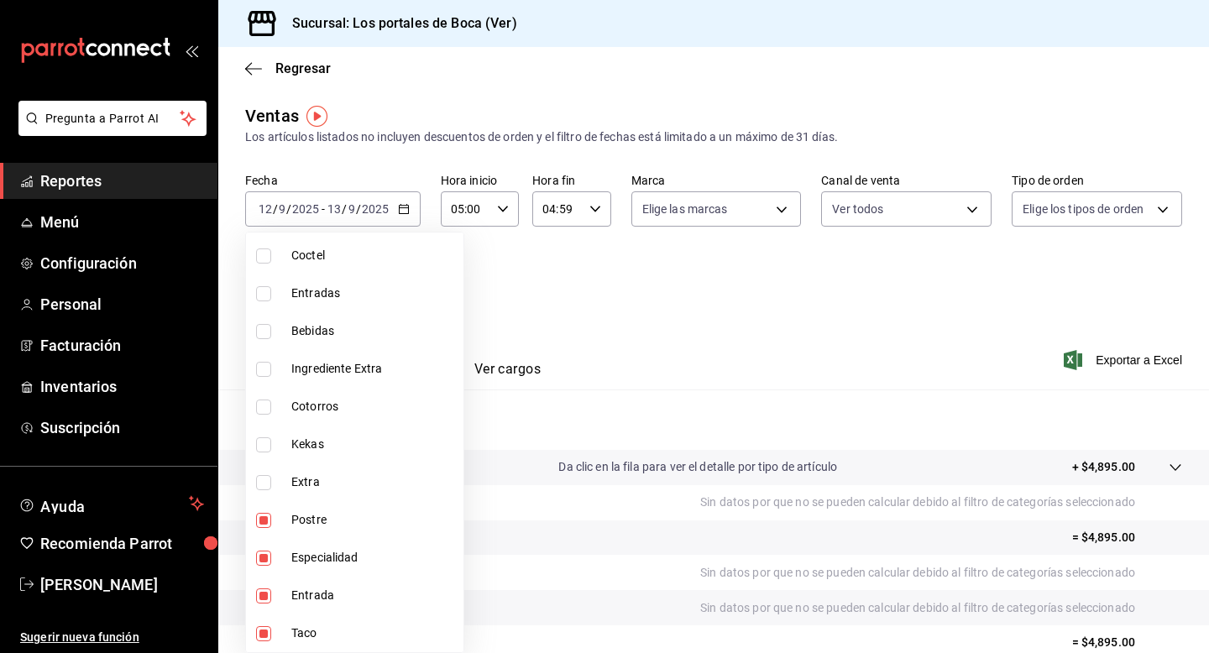
checkbox input "true"
type input "8be1a67e-c1d9-45d0-8acd-d9888d76f120,b91dff45-87de-4512-a91d-f8eb587d86cf,9d7cf…"
click at [846, 285] on div at bounding box center [604, 326] width 1209 height 653
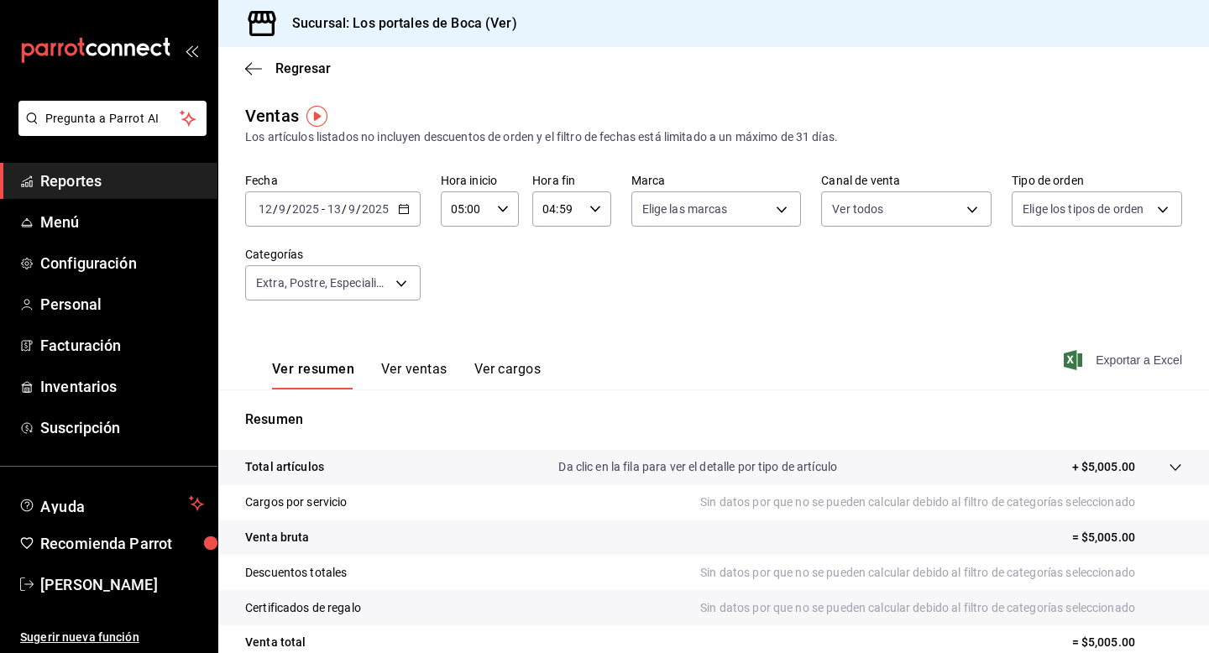
click at [1114, 361] on span "Exportar a Excel" at bounding box center [1124, 360] width 115 height 20
